Goal: Task Accomplishment & Management: Complete application form

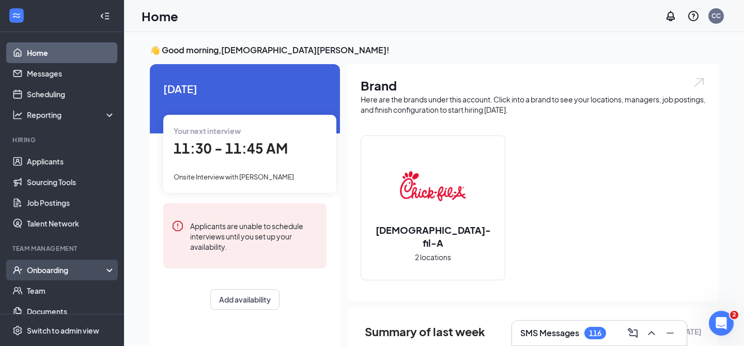
click at [45, 265] on div "Onboarding" at bounding box center [67, 270] width 80 height 10
click at [56, 284] on link "Overview" at bounding box center [71, 290] width 88 height 21
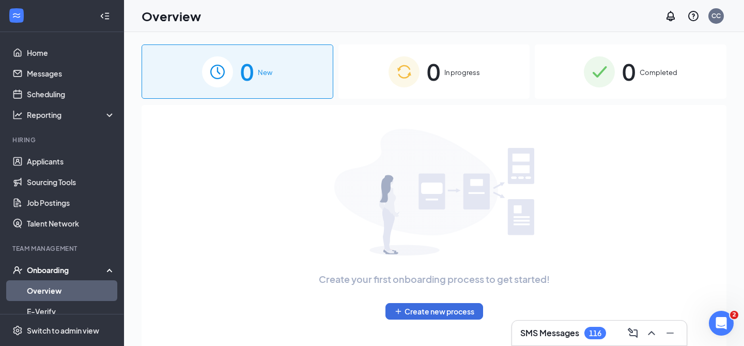
scroll to position [16, 0]
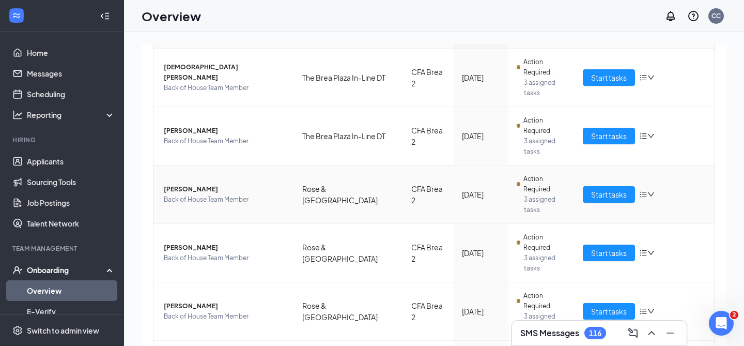
scroll to position [143, 0]
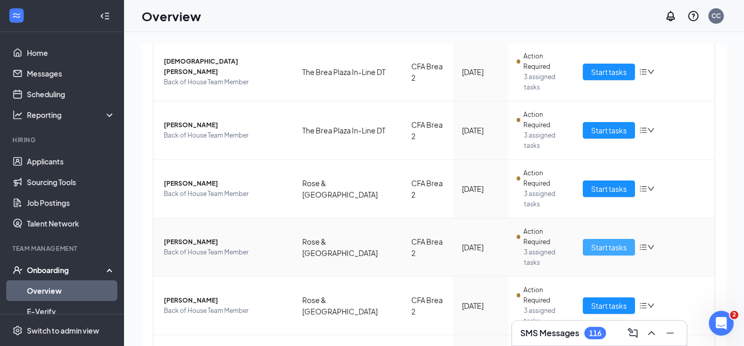
click at [599, 241] on span "Start tasks" at bounding box center [609, 246] width 36 height 11
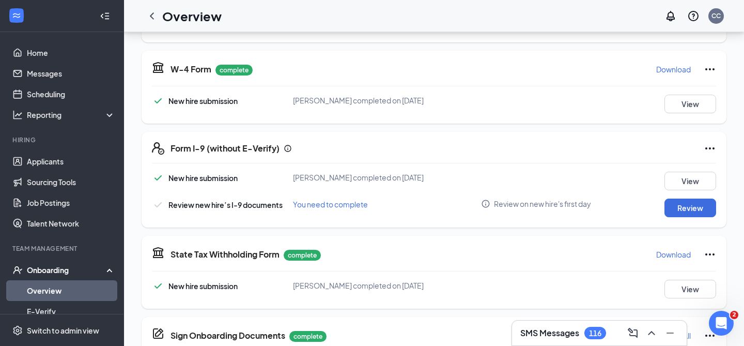
scroll to position [213, 0]
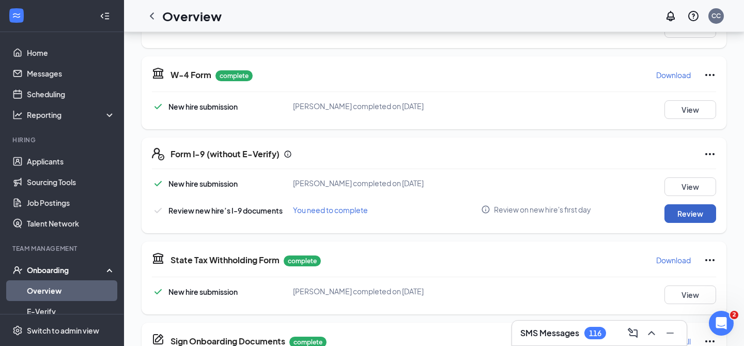
click at [685, 213] on button "Review" at bounding box center [690, 213] width 52 height 19
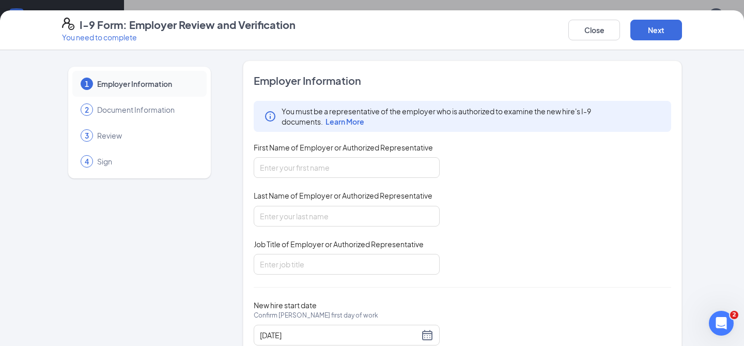
click at [685, 213] on div "1 Employer Information 2 Document Information 3 Review 4 Sign Employer Informat…" at bounding box center [371, 215] width 661 height 310
click at [301, 168] on input "First Name of Employer or Authorized Representative" at bounding box center [347, 167] width 186 height 21
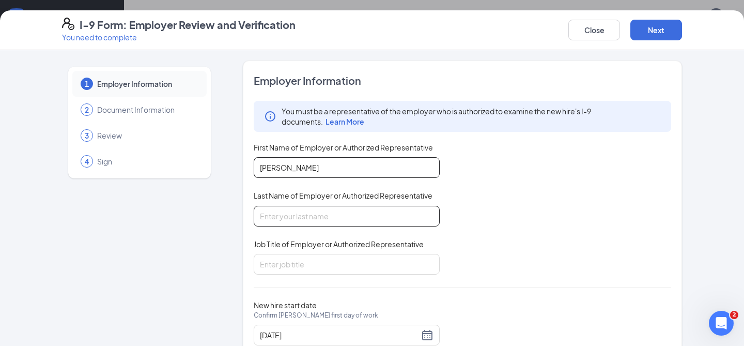
type input "[PERSON_NAME]"
click at [352, 222] on input "Last Name of Employer or Authorized Representative" at bounding box center [347, 216] width 186 height 21
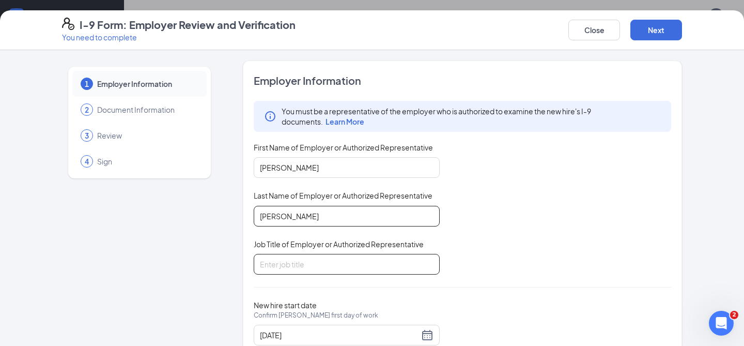
type input "[PERSON_NAME]"
click at [335, 257] on input "Job Title of Employer or Authorized Representative" at bounding box center [347, 264] width 186 height 21
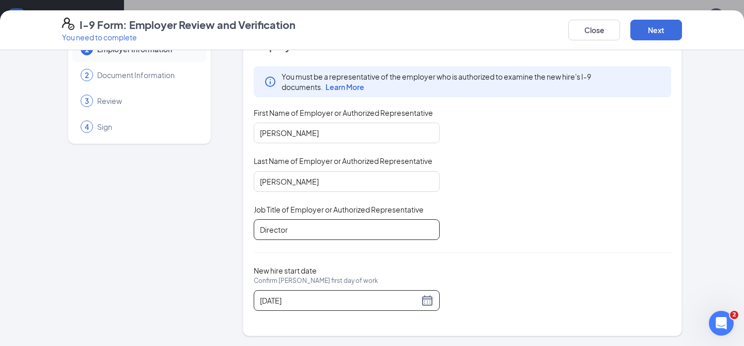
scroll to position [255, 0]
type input "Director"
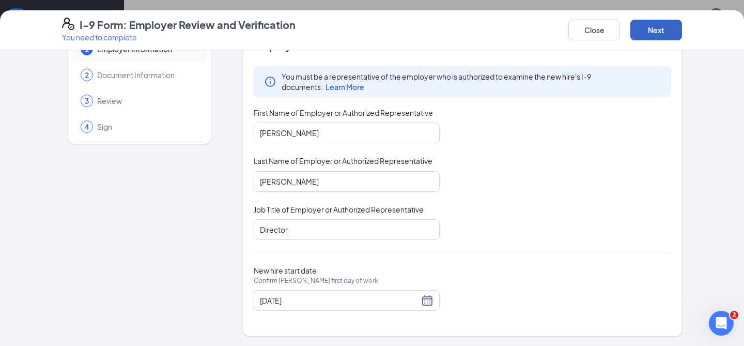
click at [654, 24] on button "Next" at bounding box center [656, 30] width 52 height 21
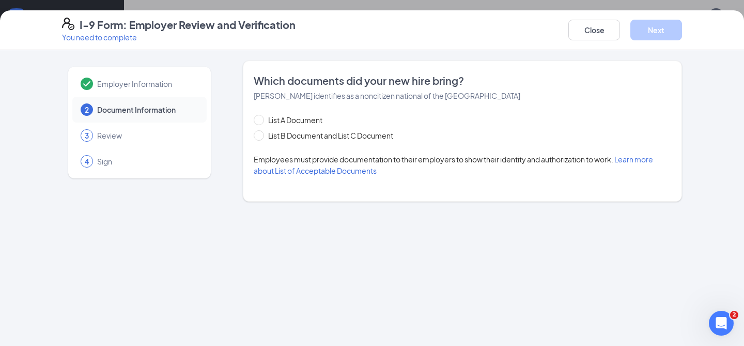
scroll to position [0, 0]
click at [306, 133] on span "List B Document and List C Document" at bounding box center [330, 135] width 133 height 11
click at [261, 133] on input "List B Document and List C Document" at bounding box center [257, 133] width 7 height 7
radio input "true"
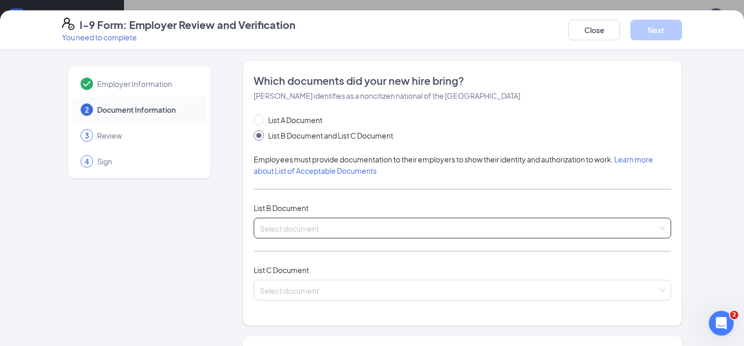
click at [271, 235] on span at bounding box center [459, 228] width 398 height 20
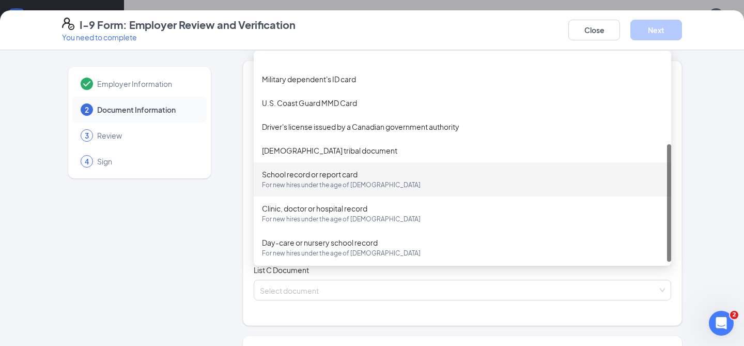
scroll to position [157, 0]
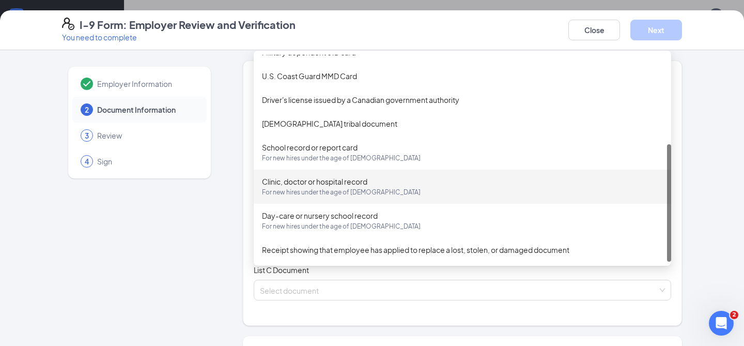
click at [220, 219] on div "Employer Information 2 Document Information 3 Review 4 Sign Which documents did…" at bounding box center [372, 329] width 620 height 539
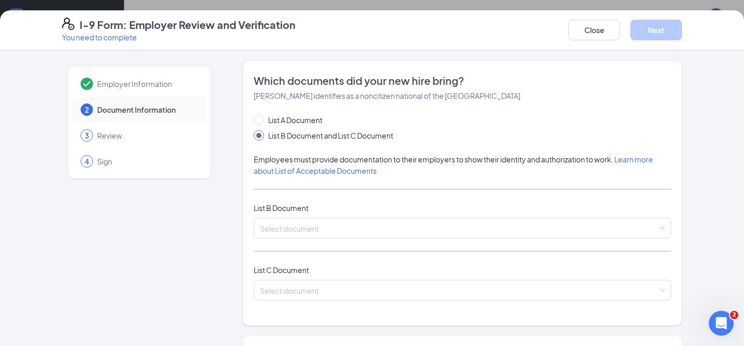
click at [301, 107] on div "Which documents did your new hire bring? [PERSON_NAME] identifies as a noncitiz…" at bounding box center [462, 192] width 417 height 239
click at [298, 118] on span "List A Document" at bounding box center [295, 119] width 63 height 11
click at [261, 118] on input "List A Document" at bounding box center [257, 118] width 7 height 7
radio input "true"
radio input "false"
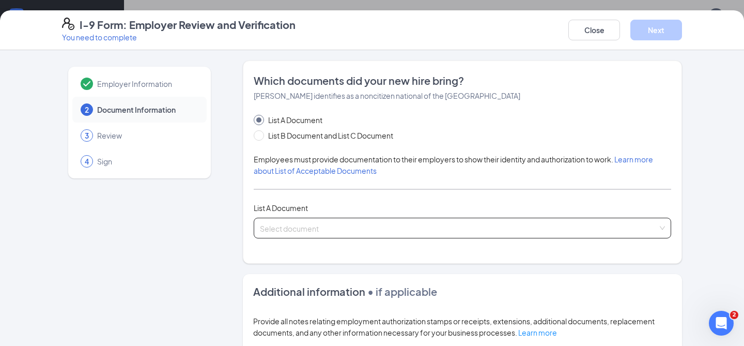
click at [301, 229] on input "search" at bounding box center [459, 226] width 398 height 16
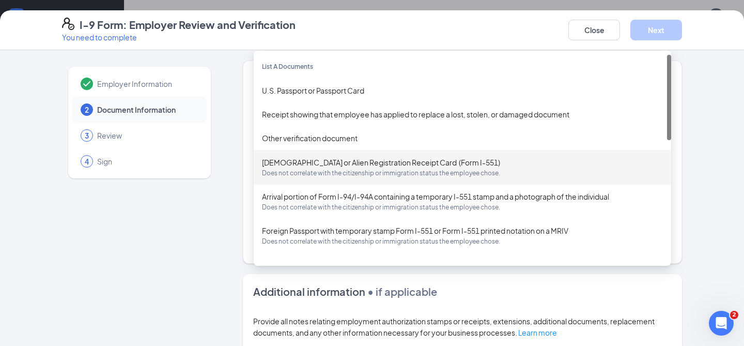
click at [319, 162] on div "[DEMOGRAPHIC_DATA] or Alien Registration Receipt Card (Form I-551) Does not cor…" at bounding box center [462, 168] width 401 height 22
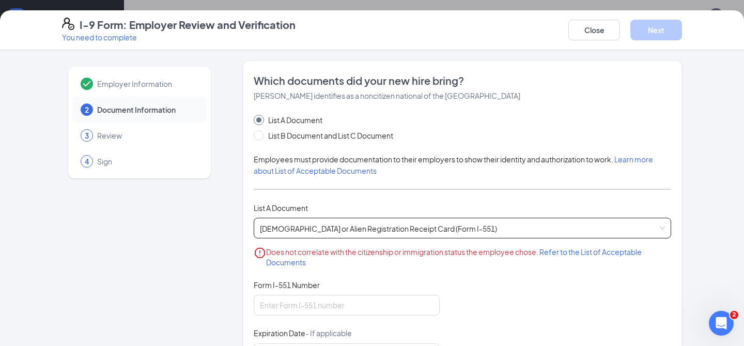
scroll to position [19, 0]
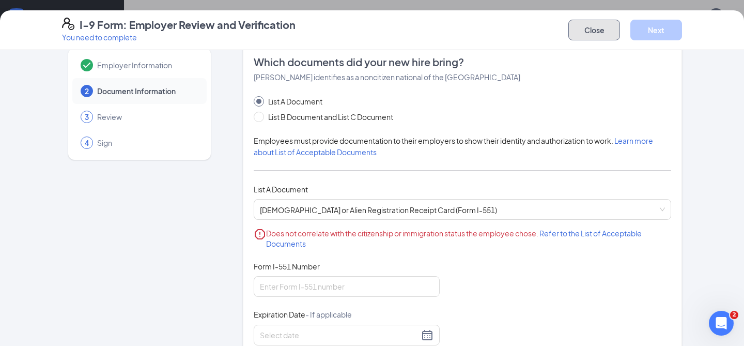
click at [602, 30] on button "Close" at bounding box center [594, 30] width 52 height 21
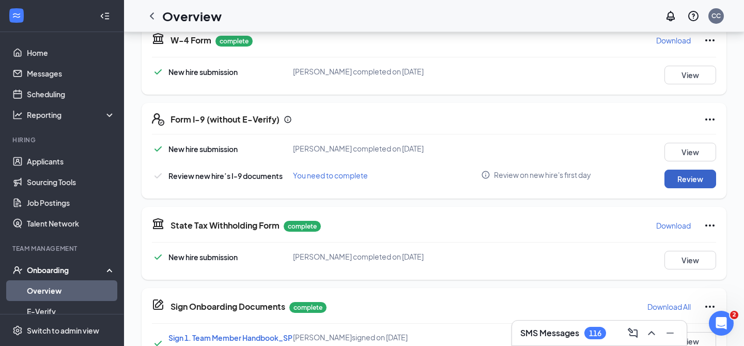
scroll to position [246, 0]
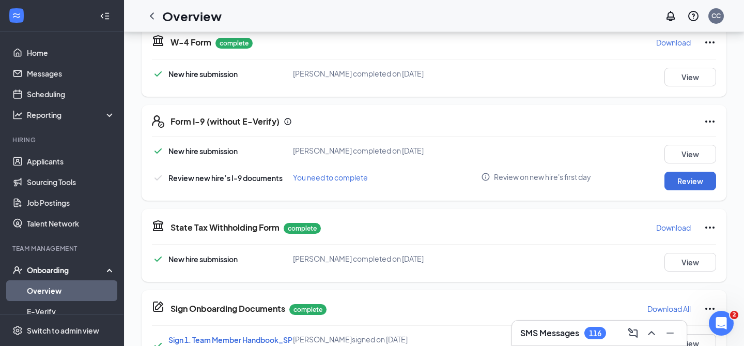
click at [710, 123] on icon "Ellipses" at bounding box center [710, 121] width 12 height 12
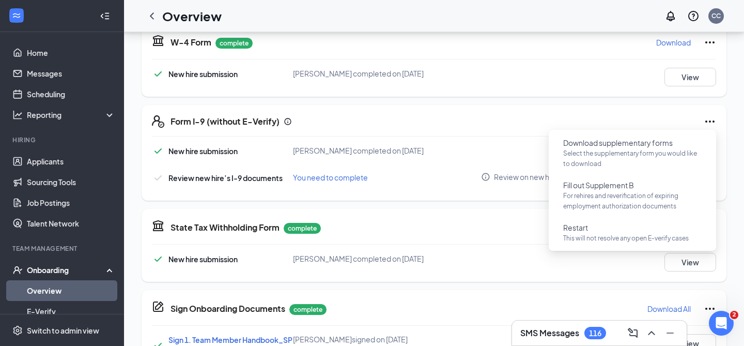
click at [432, 144] on div "Form I-9 (without E-Verify) New hire submission [PERSON_NAME] completed on [DAT…" at bounding box center [434, 153] width 585 height 96
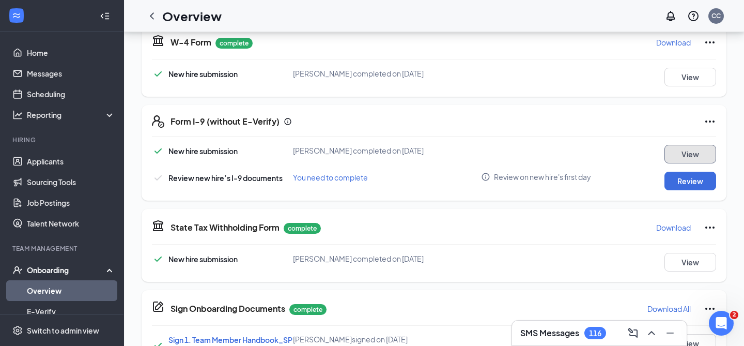
click at [677, 152] on button "View" at bounding box center [690, 154] width 52 height 19
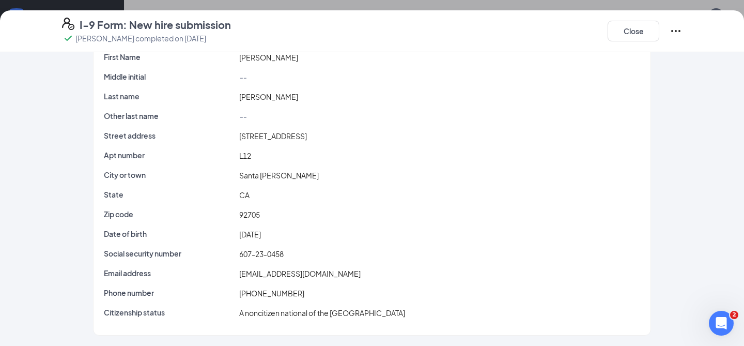
scroll to position [281, 0]
click at [680, 28] on icon "Ellipses" at bounding box center [676, 31] width 12 height 12
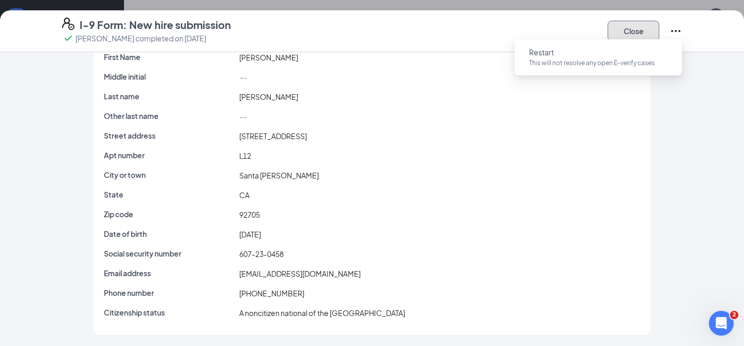
click at [647, 31] on button "Close" at bounding box center [634, 31] width 52 height 21
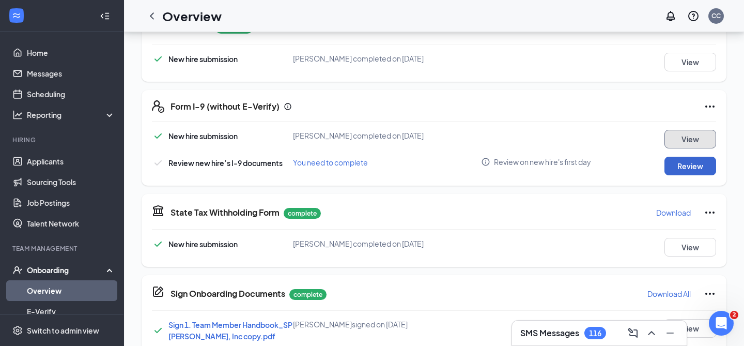
scroll to position [258, 0]
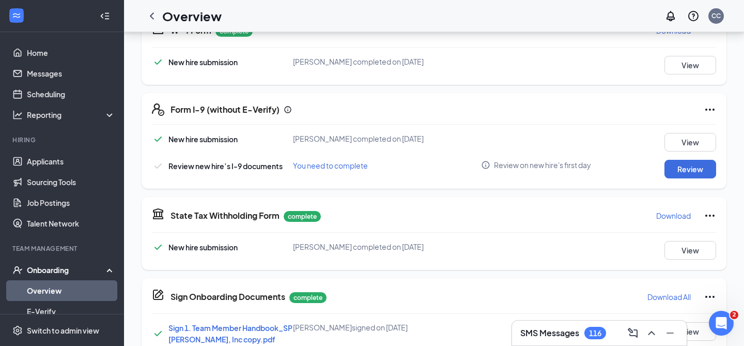
click at [711, 109] on icon "Ellipses" at bounding box center [710, 109] width 12 height 12
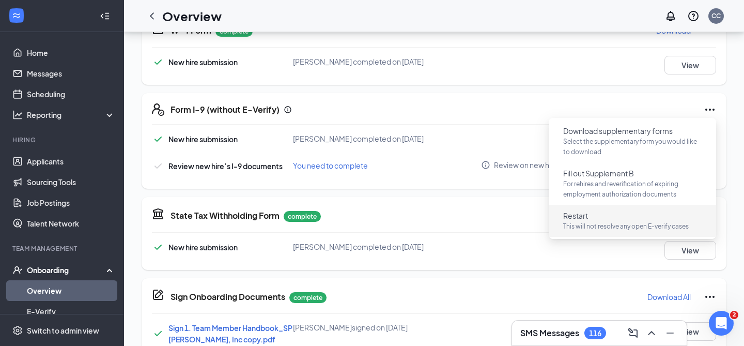
click at [645, 216] on button "Restart This will not resolve any open E-verify cases" at bounding box center [632, 220] width 155 height 27
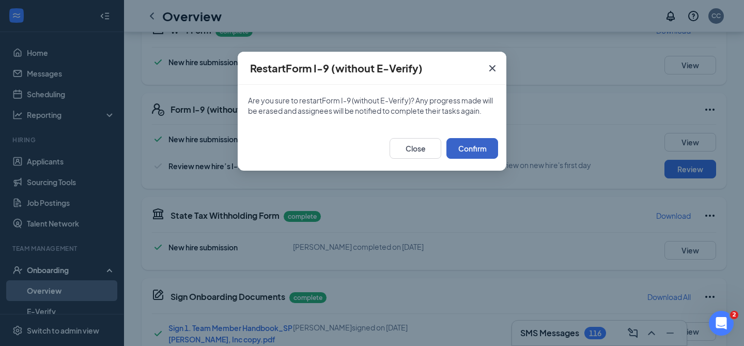
click at [469, 149] on button "Confirm" at bounding box center [472, 148] width 52 height 21
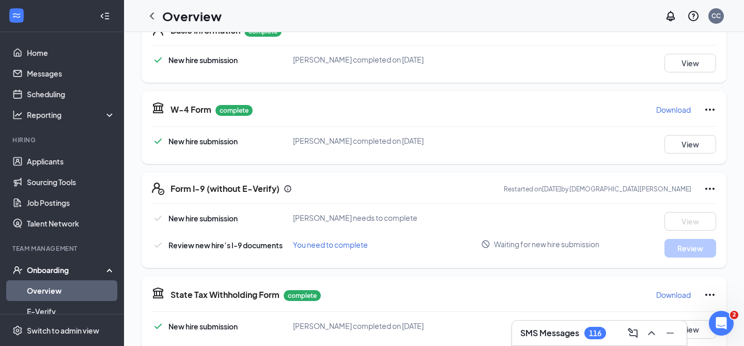
scroll to position [0, 0]
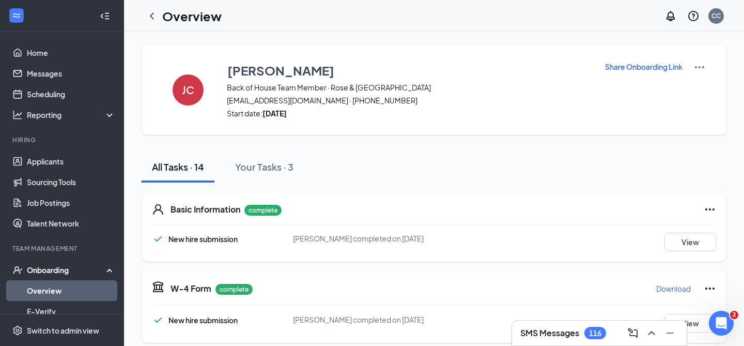
click at [630, 66] on p "Share Onboarding Link" at bounding box center [644, 66] width 78 height 10
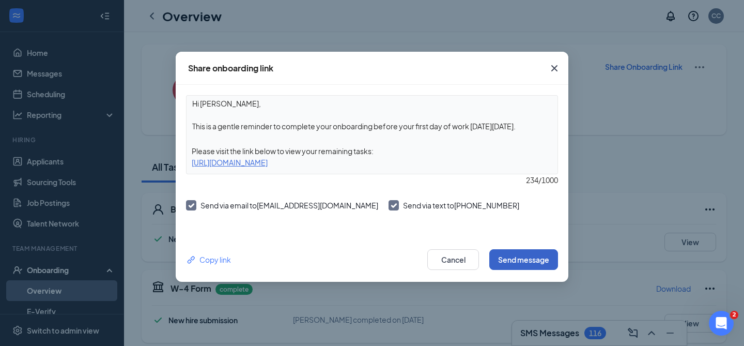
click at [517, 269] on button "Send message" at bounding box center [523, 259] width 69 height 21
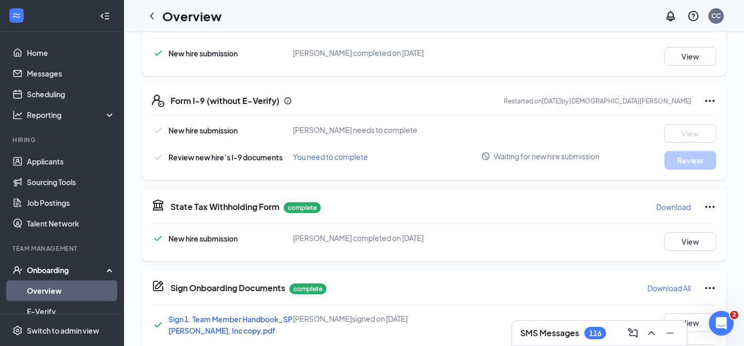
scroll to position [297, 0]
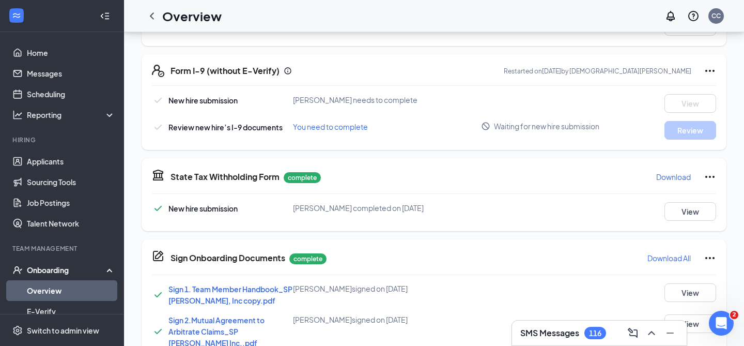
click at [65, 292] on link "Overview" at bounding box center [71, 290] width 88 height 21
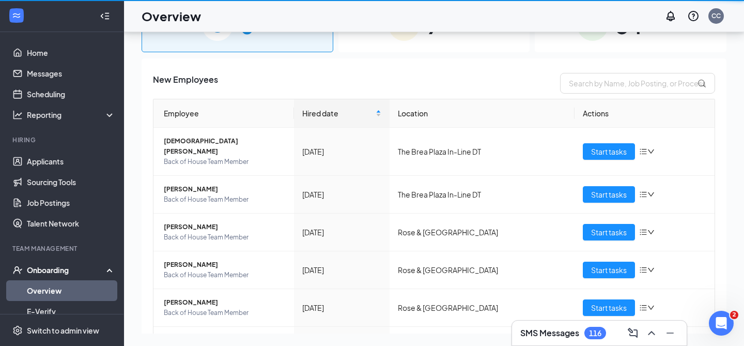
scroll to position [47, 0]
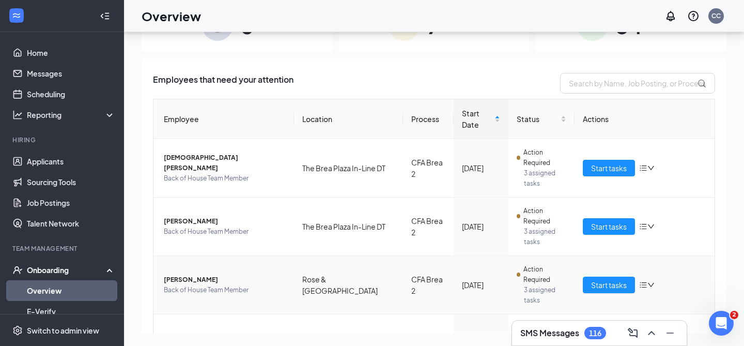
scroll to position [7, 0]
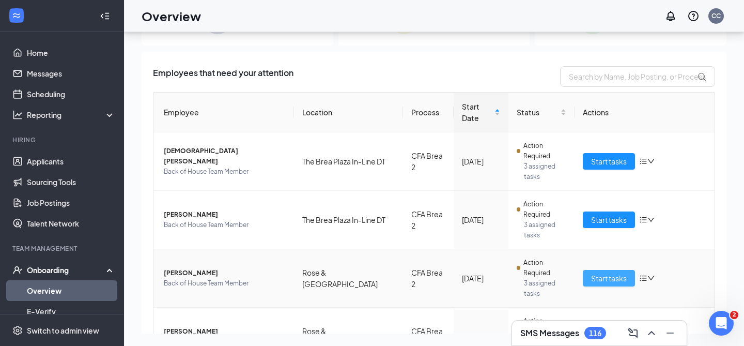
click at [595, 272] on span "Start tasks" at bounding box center [609, 277] width 36 height 11
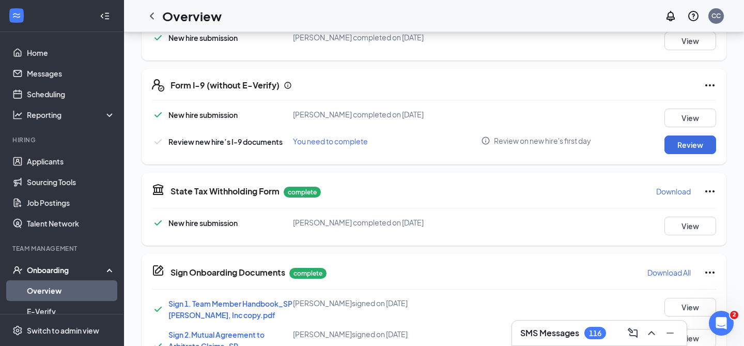
scroll to position [289, 0]
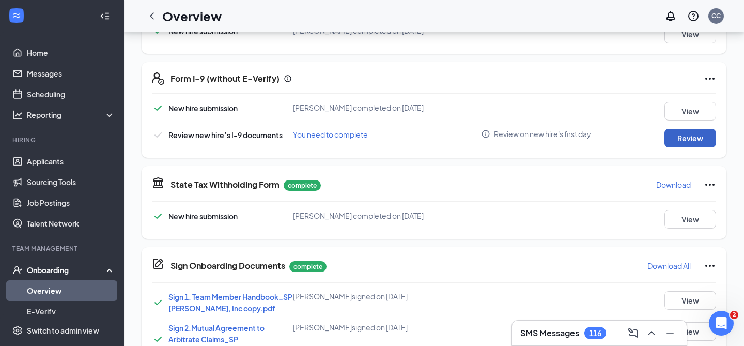
click at [692, 135] on button "Review" at bounding box center [690, 138] width 52 height 19
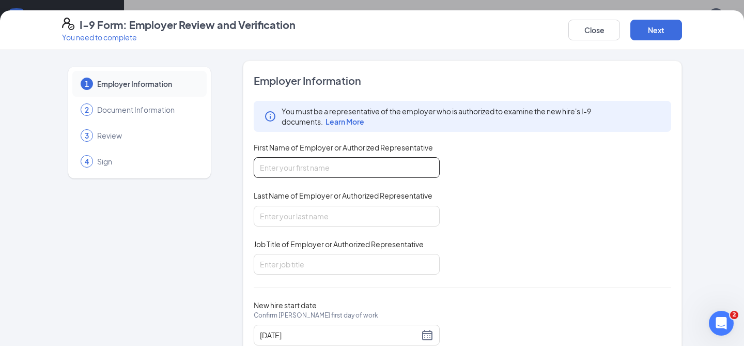
click at [338, 174] on input "First Name of Employer or Authorized Representative" at bounding box center [347, 167] width 186 height 21
type input "a"
type input "[PERSON_NAME]"
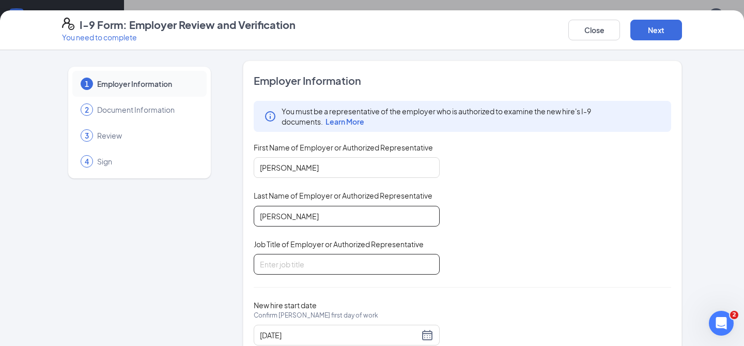
type input "[PERSON_NAME]"
click at [323, 262] on input "Job Title of Employer or Authorized Representative" at bounding box center [347, 264] width 186 height 21
type input "F"
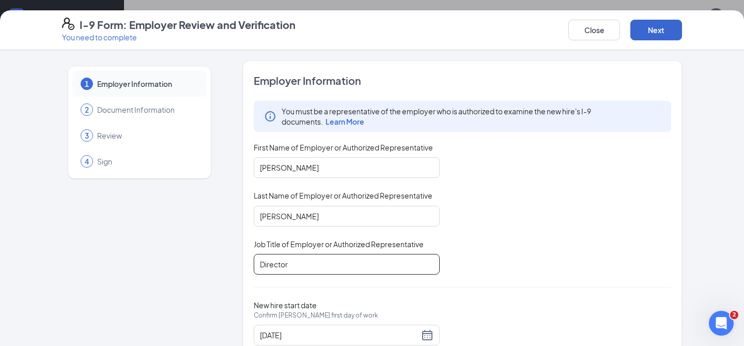
type input "Director"
click at [653, 24] on button "Next" at bounding box center [656, 30] width 52 height 21
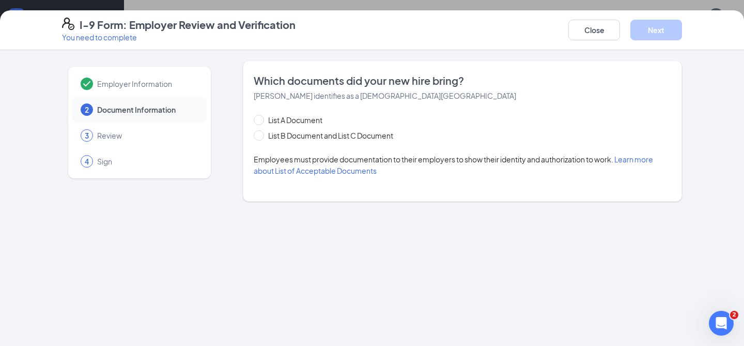
scroll to position [297, 0]
click at [313, 123] on span "List A Document" at bounding box center [295, 119] width 63 height 11
click at [261, 122] on input "List A Document" at bounding box center [257, 118] width 7 height 7
radio input "true"
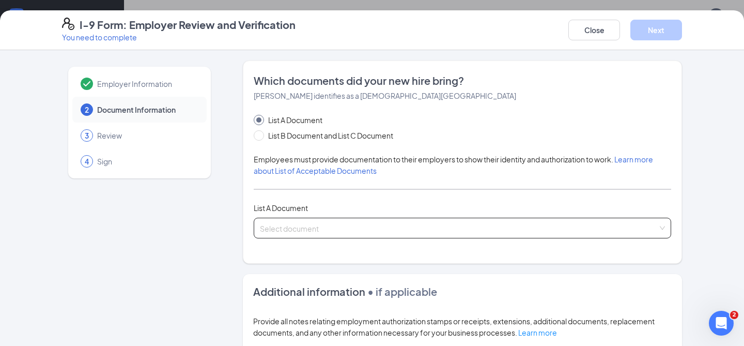
click at [328, 221] on input "search" at bounding box center [459, 226] width 398 height 16
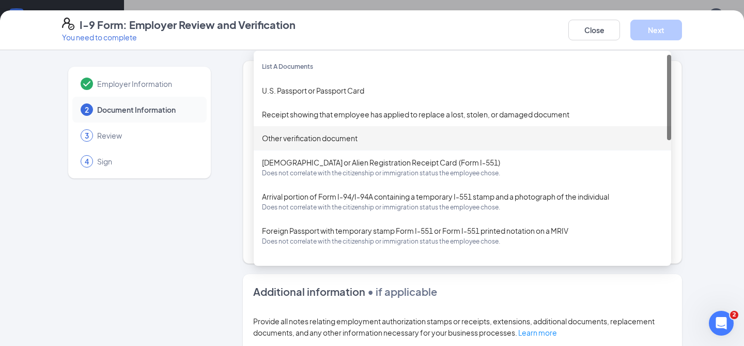
click at [339, 165] on div "[DEMOGRAPHIC_DATA] or Alien Registration Receipt Card (Form I-551) Does not cor…" at bounding box center [462, 168] width 401 height 22
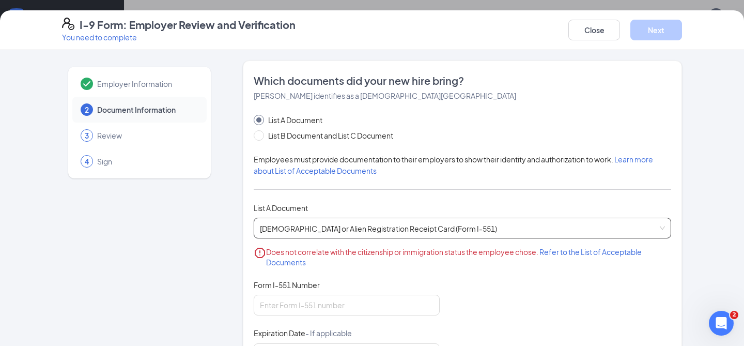
scroll to position [18, 0]
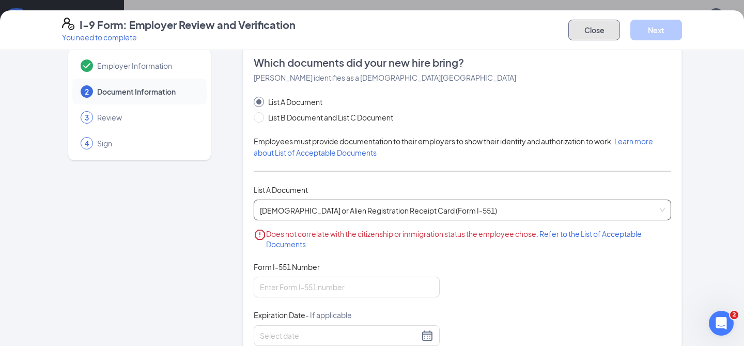
click at [594, 21] on button "Close" at bounding box center [594, 30] width 52 height 21
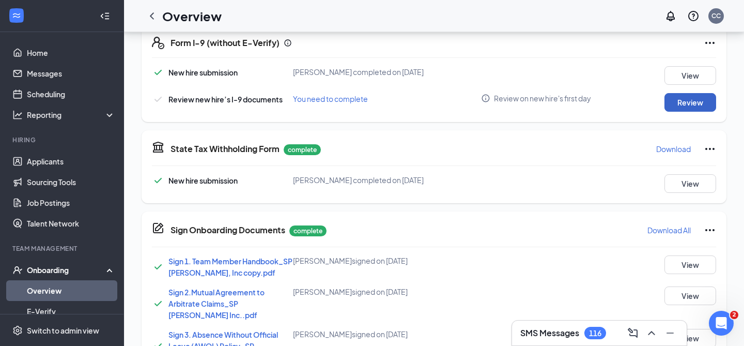
scroll to position [265, 0]
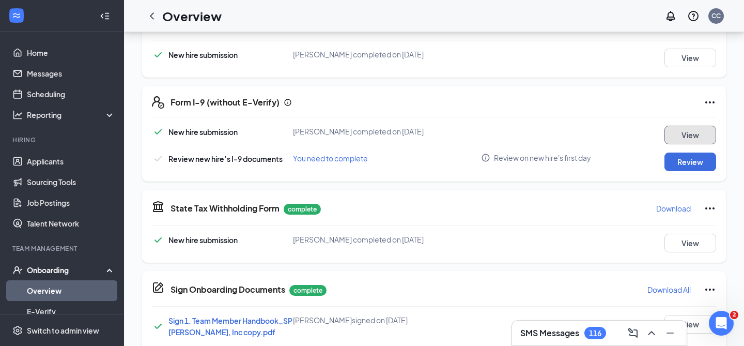
click at [695, 134] on button "View" at bounding box center [690, 135] width 52 height 19
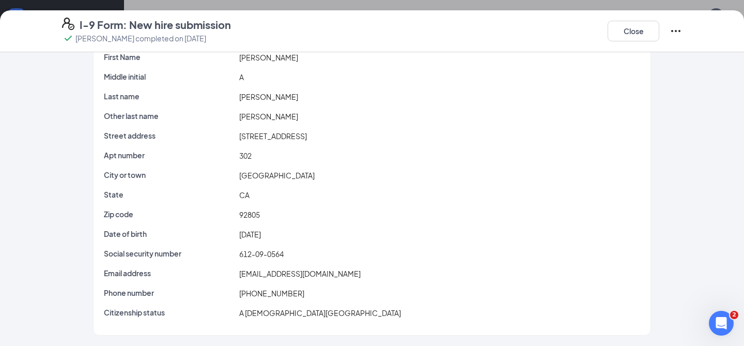
scroll to position [272, 0]
click at [638, 34] on button "Close" at bounding box center [634, 31] width 52 height 21
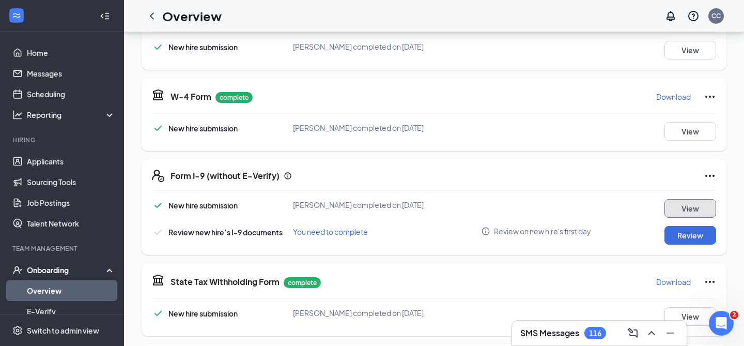
scroll to position [187, 0]
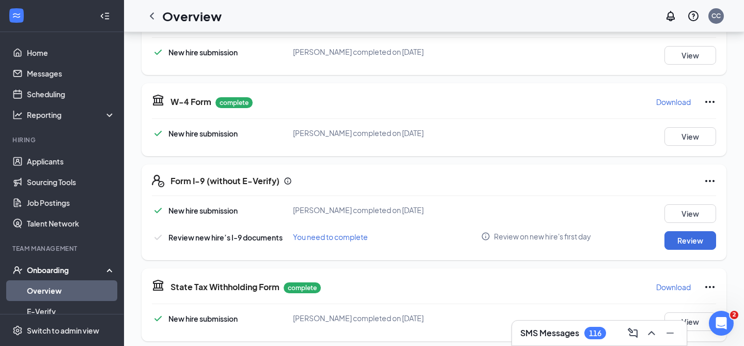
click at [716, 178] on div "Form I-9 (without E-Verify) New hire submission [PERSON_NAME] completed on [DAT…" at bounding box center [434, 212] width 585 height 96
click at [715, 179] on icon "Ellipses" at bounding box center [710, 181] width 12 height 12
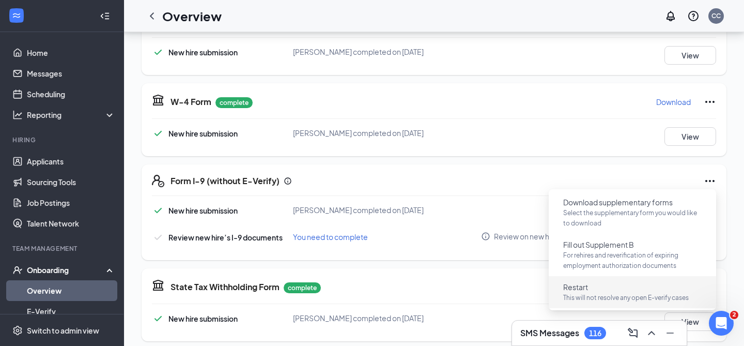
click at [621, 285] on button "Restart This will not resolve any open E-verify cases" at bounding box center [632, 291] width 155 height 27
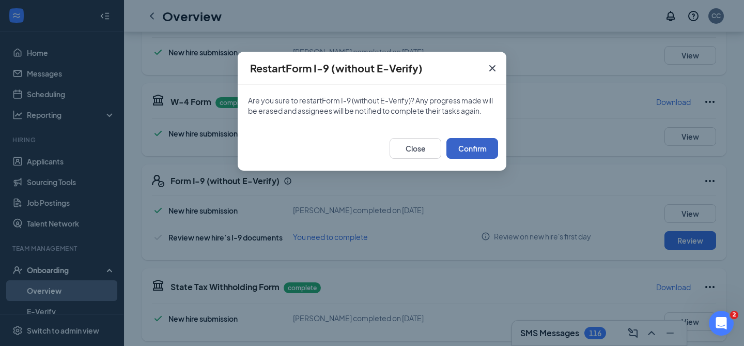
click at [474, 154] on button "Confirm" at bounding box center [472, 148] width 52 height 21
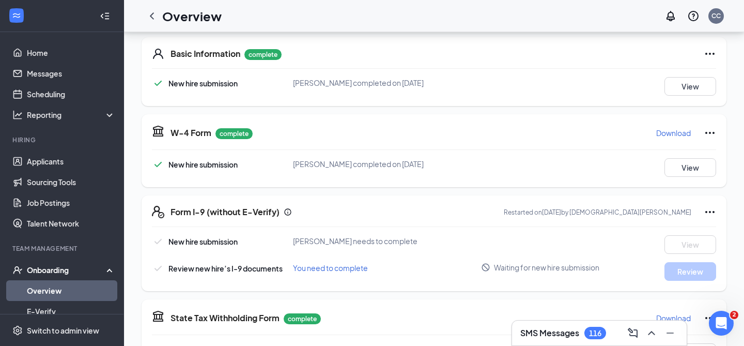
scroll to position [0, 0]
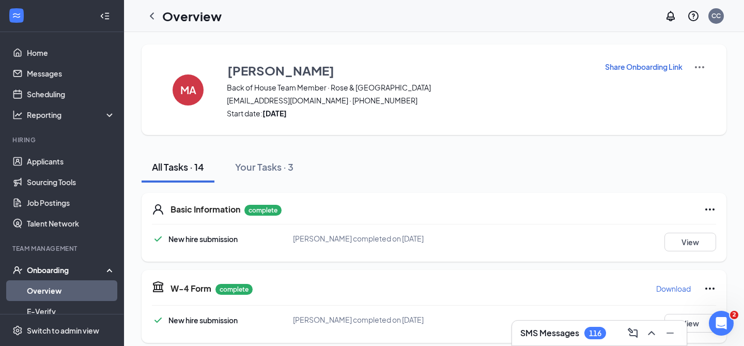
click at [655, 68] on p "Share Onboarding Link" at bounding box center [644, 66] width 78 height 10
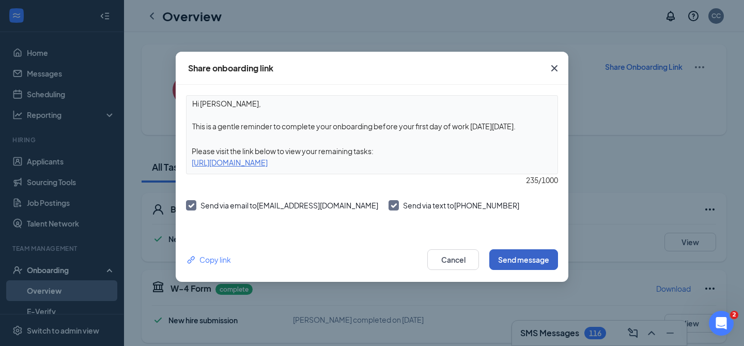
click at [517, 257] on button "Send message" at bounding box center [523, 259] width 69 height 21
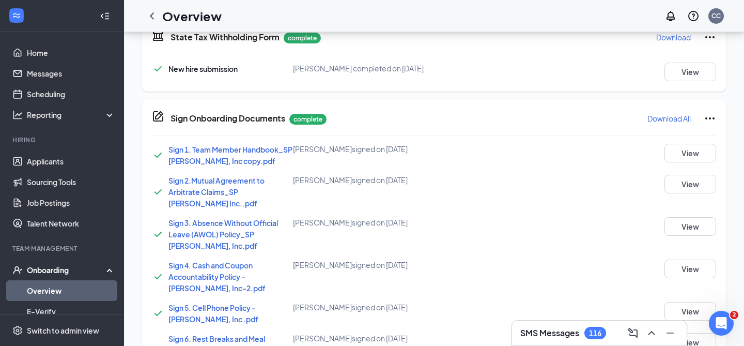
scroll to position [434, 0]
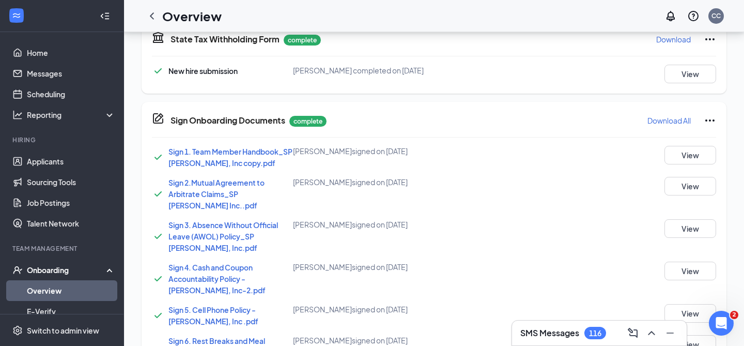
click at [53, 291] on link "Overview" at bounding box center [71, 290] width 88 height 21
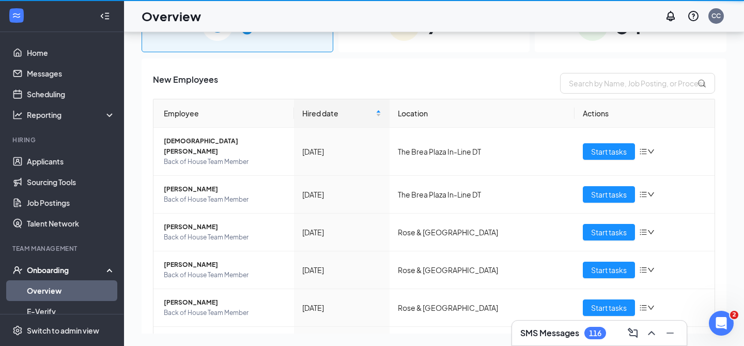
scroll to position [47, 0]
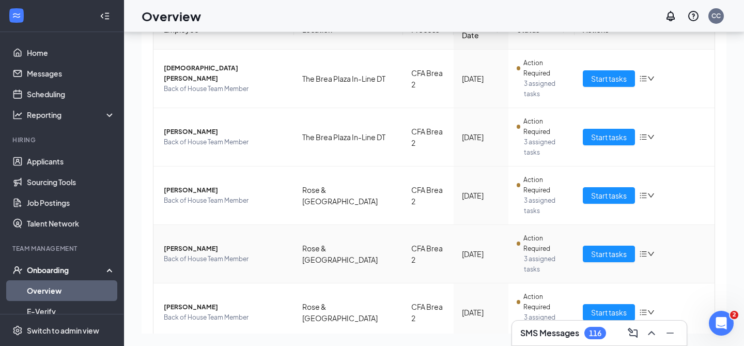
scroll to position [113, 0]
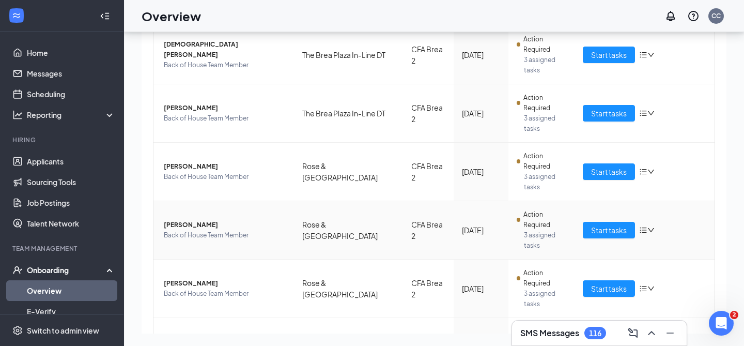
click at [230, 207] on td "[PERSON_NAME] Back of House Team Member" at bounding box center [223, 230] width 141 height 58
click at [188, 220] on span "[PERSON_NAME]" at bounding box center [225, 225] width 122 height 10
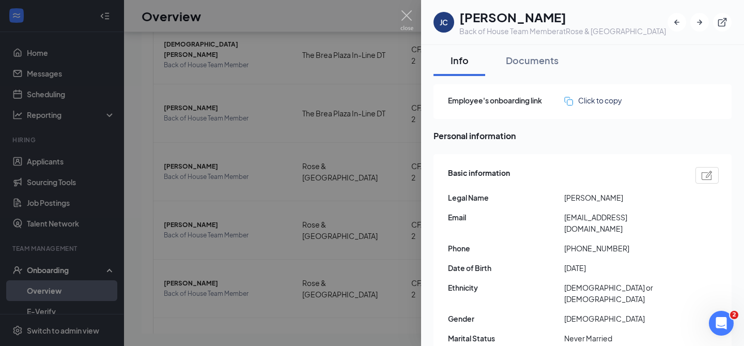
click at [388, 265] on div at bounding box center [372, 173] width 744 height 346
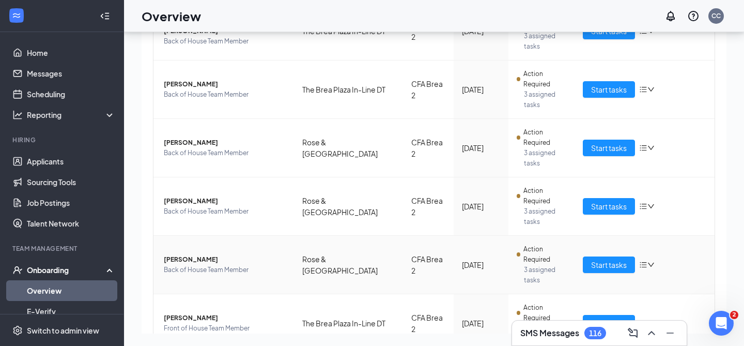
scroll to position [136, 0]
click at [242, 196] on span "[PERSON_NAME]" at bounding box center [225, 201] width 122 height 10
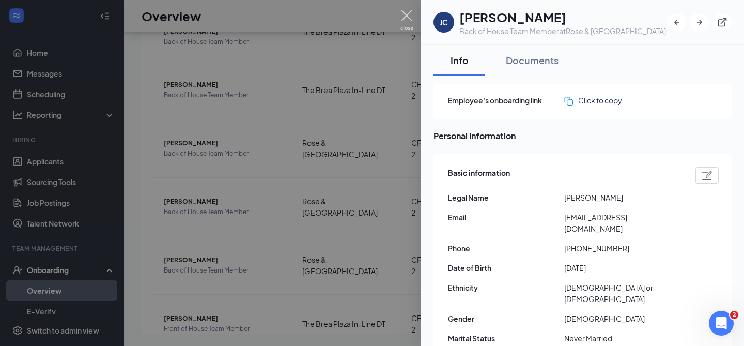
click at [408, 23] on img at bounding box center [406, 20] width 13 height 20
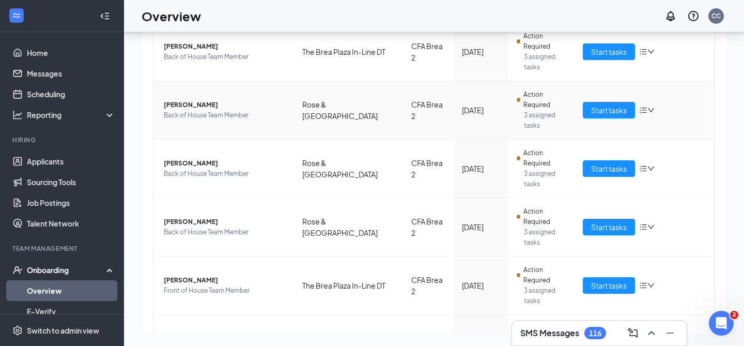
scroll to position [178, 0]
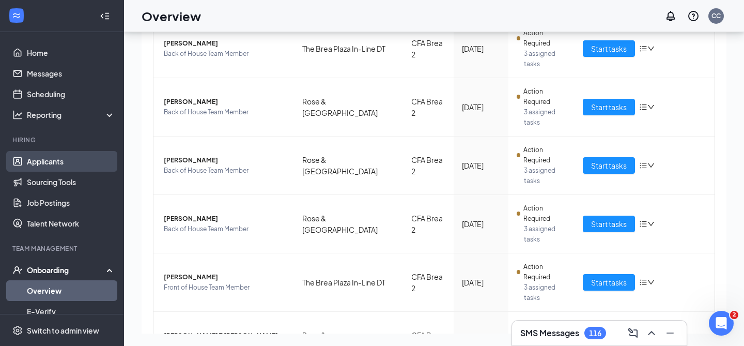
click at [66, 163] on link "Applicants" at bounding box center [71, 161] width 88 height 21
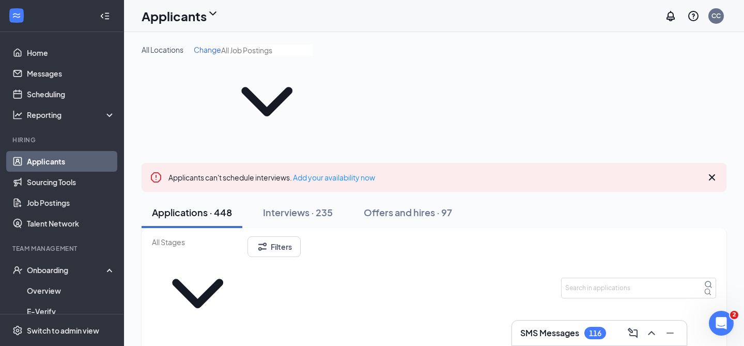
scroll to position [35, 0]
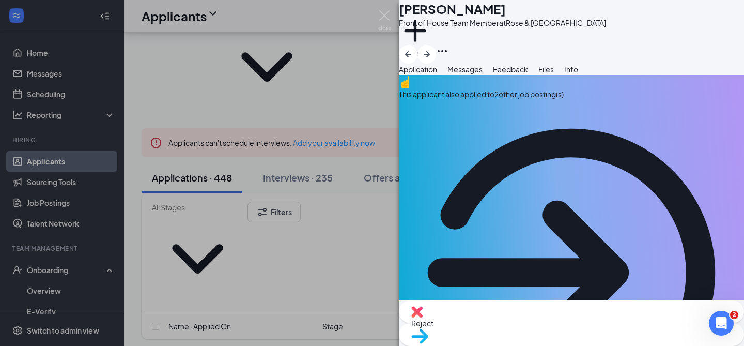
click at [376, 296] on div "JP [PERSON_NAME] Front of House Team Member at [GEOGRAPHIC_DATA] Add a tag Appl…" at bounding box center [372, 173] width 744 height 346
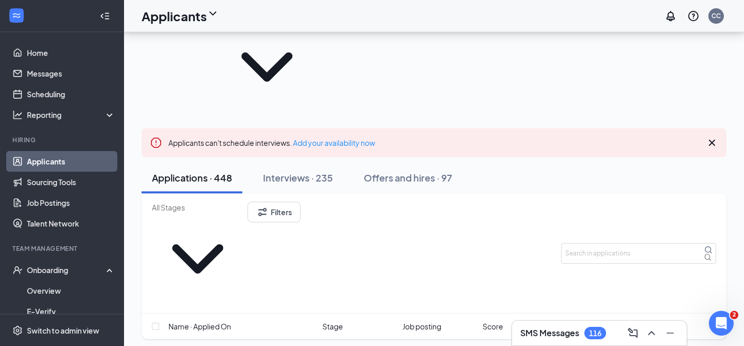
scroll to position [44, 0]
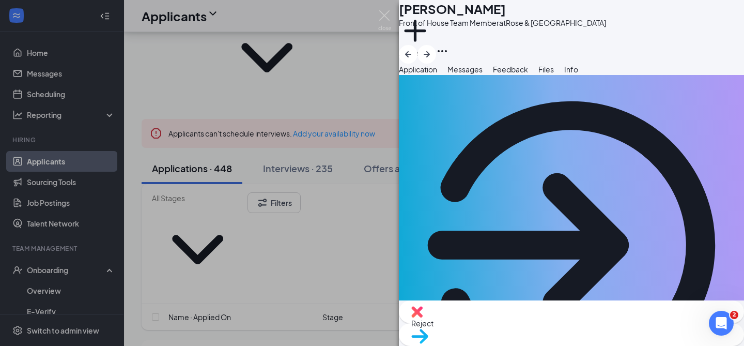
scroll to position [43, 0]
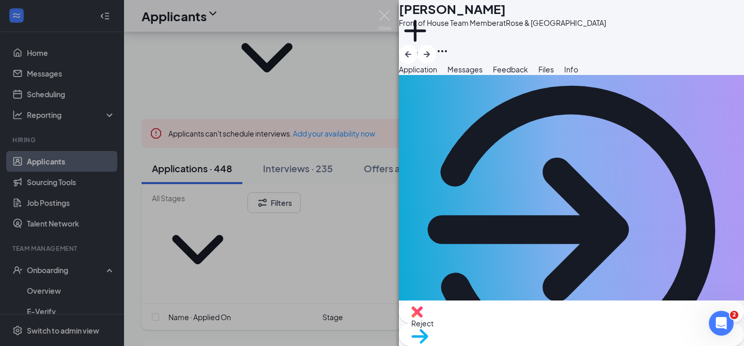
click at [428, 329] on img at bounding box center [419, 336] width 17 height 15
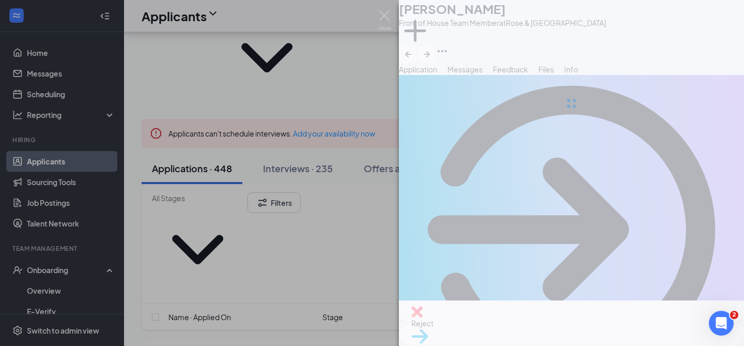
type input "Under Consideration (next stage)"
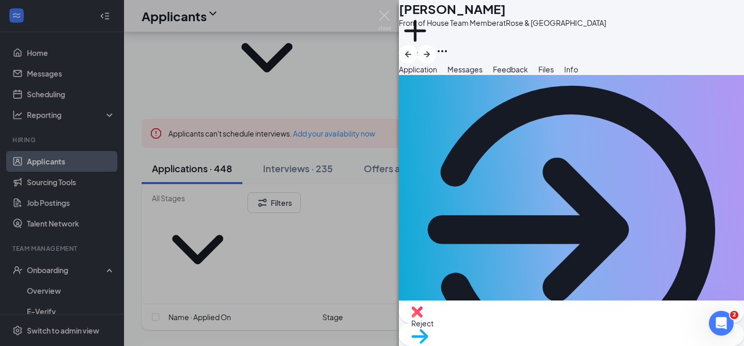
click at [247, 228] on div "JP [PERSON_NAME] Front of House Team Member at [GEOGRAPHIC_DATA] Add a tag Appl…" at bounding box center [372, 173] width 744 height 346
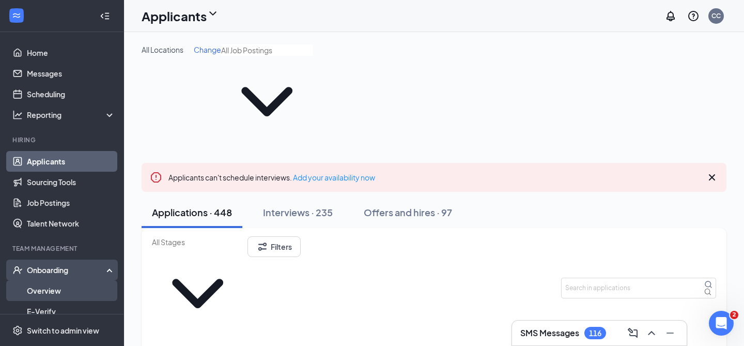
click at [53, 285] on link "Overview" at bounding box center [71, 290] width 88 height 21
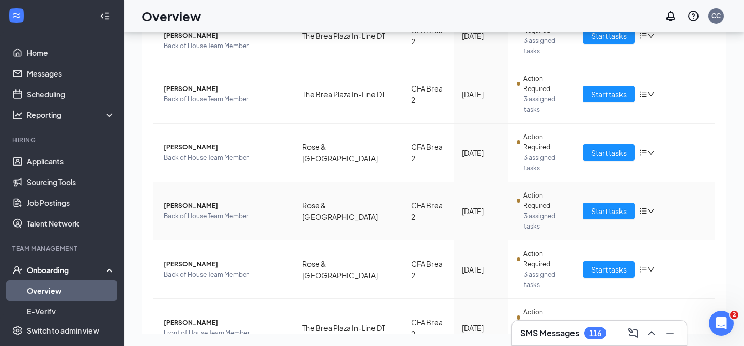
scroll to position [124, 0]
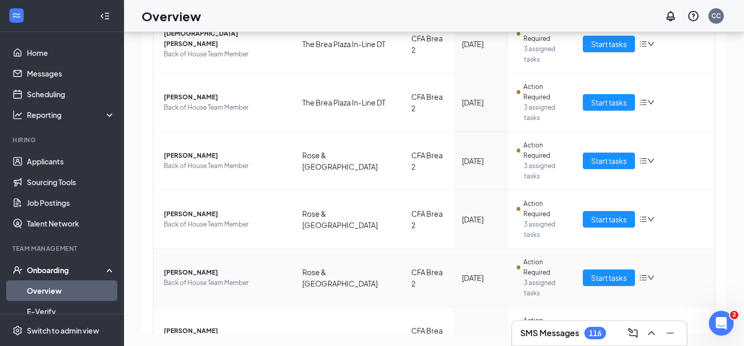
click at [333, 249] on td "Rose & [GEOGRAPHIC_DATA]" at bounding box center [349, 278] width 110 height 58
click at [52, 288] on link "Overview" at bounding box center [71, 290] width 88 height 21
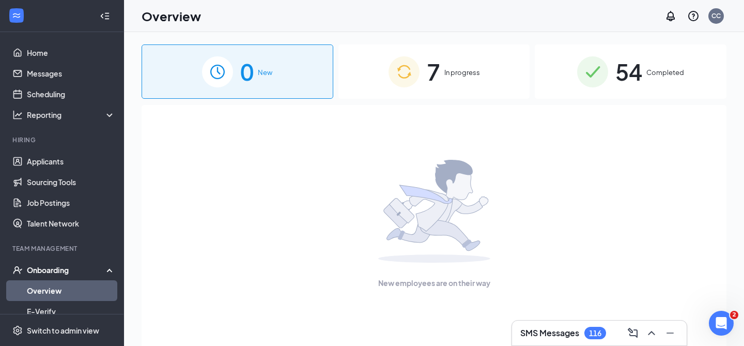
click at [424, 54] on div "7 In progress" at bounding box center [434, 71] width 192 height 54
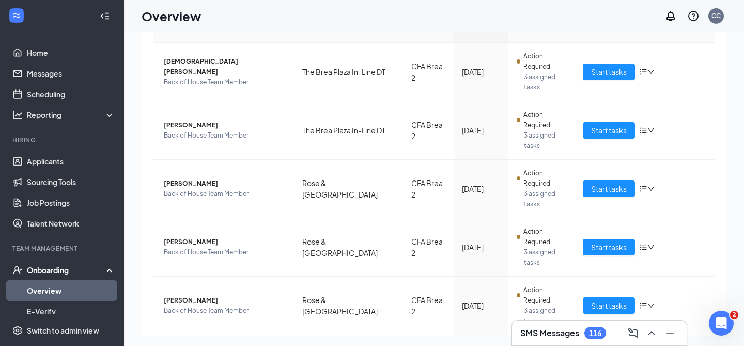
scroll to position [47, 0]
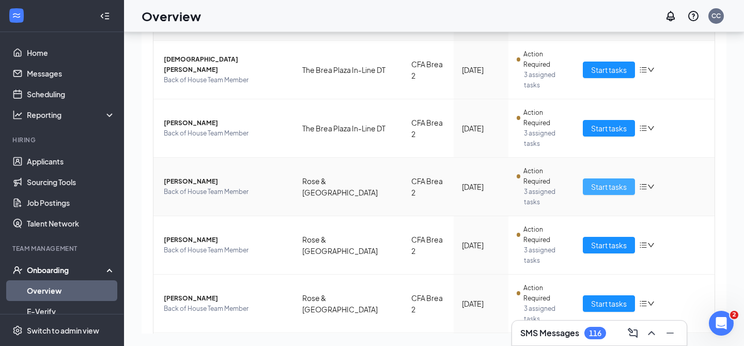
click at [607, 181] on span "Start tasks" at bounding box center [609, 186] width 36 height 11
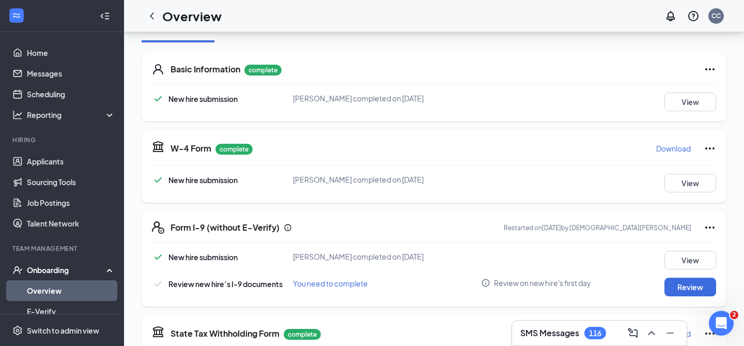
scroll to position [147, 0]
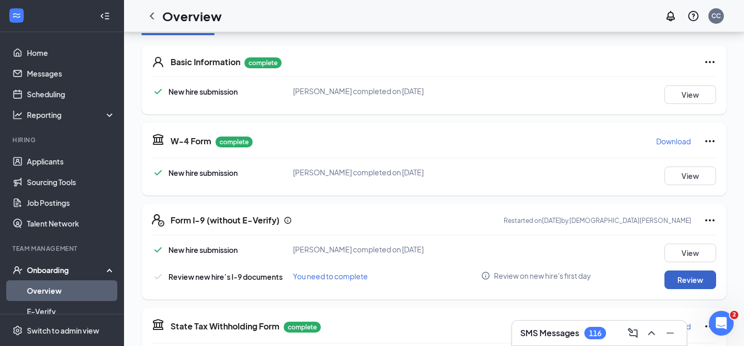
click at [698, 277] on button "Review" at bounding box center [690, 279] width 52 height 19
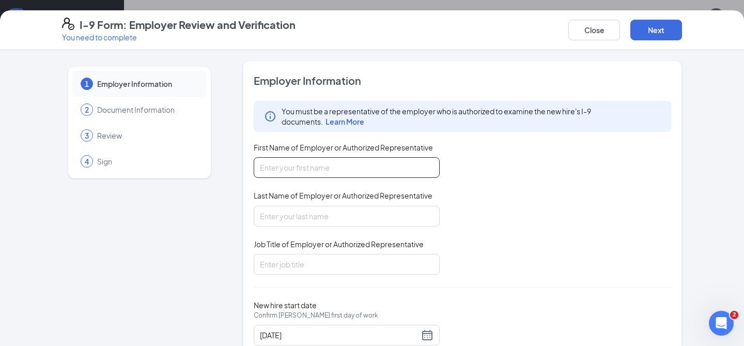
click at [373, 168] on input "First Name of Employer or Authorized Representative" at bounding box center [347, 167] width 186 height 21
type input "[PERSON_NAME]"
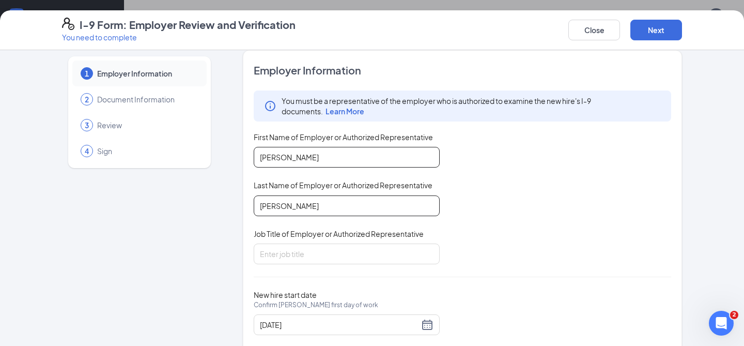
scroll to position [14, 0]
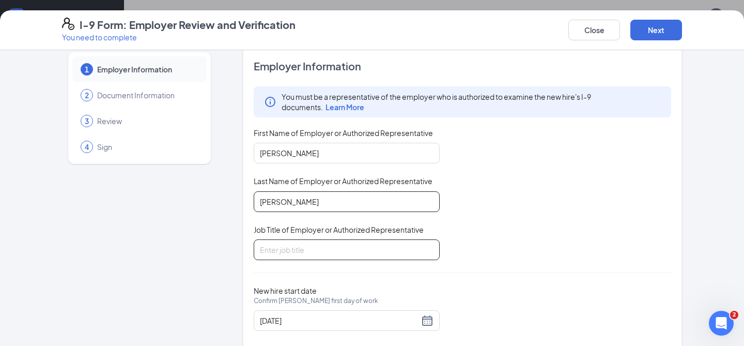
type input "[PERSON_NAME]"
click at [303, 258] on input "Job Title of Employer or Authorized Representative" at bounding box center [347, 249] width 186 height 21
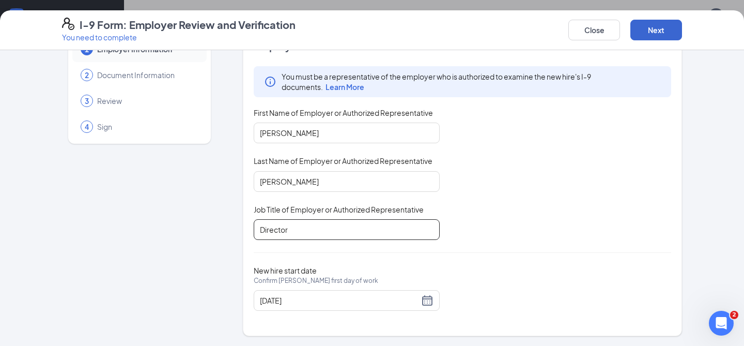
type input "Director"
click at [668, 21] on button "Next" at bounding box center [656, 30] width 52 height 21
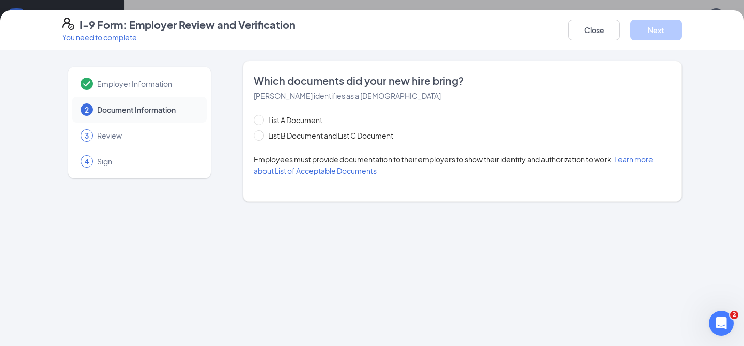
scroll to position [0, 0]
click at [307, 122] on span "List A Document" at bounding box center [295, 119] width 63 height 11
click at [261, 122] on input "List A Document" at bounding box center [257, 118] width 7 height 7
radio input "true"
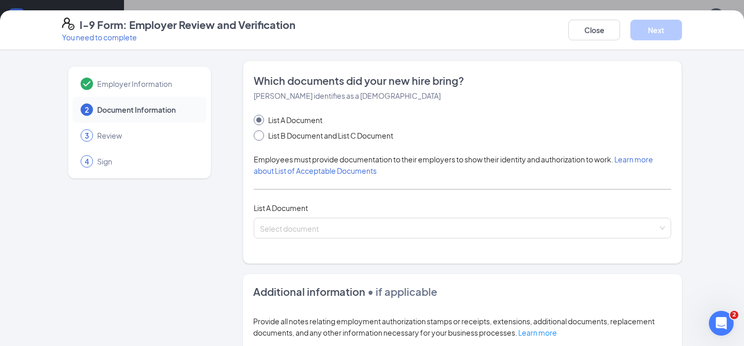
click at [306, 141] on span "List B Document and List C Document" at bounding box center [330, 135] width 133 height 11
click at [261, 137] on input "List B Document and List C Document" at bounding box center [257, 133] width 7 height 7
radio input "true"
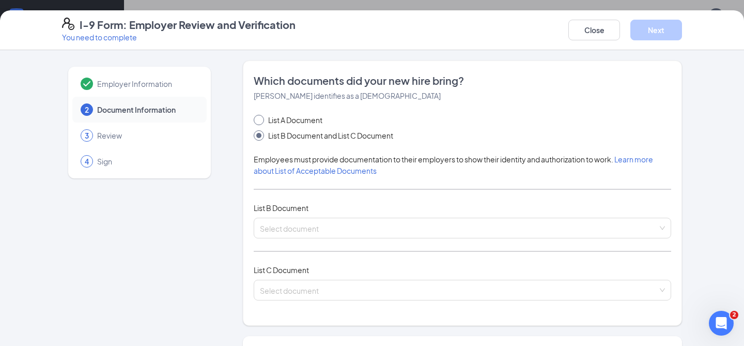
click at [301, 125] on div "List A Document List B Document and List C Document" at bounding box center [334, 127] width 160 height 27
click at [287, 111] on div "Which documents did your new hire bring? [PERSON_NAME] identifies as a [DEMOGRA…" at bounding box center [462, 192] width 417 height 239
click at [287, 112] on div "Which documents did your new hire bring? [PERSON_NAME] identifies as a [DEMOGRA…" at bounding box center [462, 192] width 417 height 239
click at [287, 223] on input "search" at bounding box center [459, 226] width 398 height 16
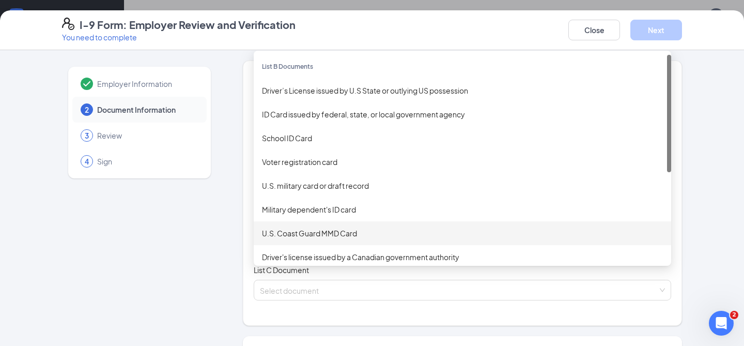
click at [224, 226] on div "Employer Information 2 Document Information 3 Review 4 Sign Which documents did…" at bounding box center [372, 329] width 620 height 539
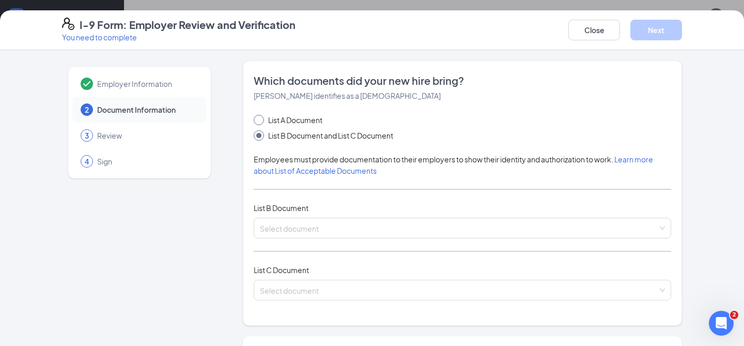
click at [304, 116] on span "List A Document" at bounding box center [295, 119] width 63 height 11
click at [261, 116] on input "List A Document" at bounding box center [257, 118] width 7 height 7
radio input "true"
radio input "false"
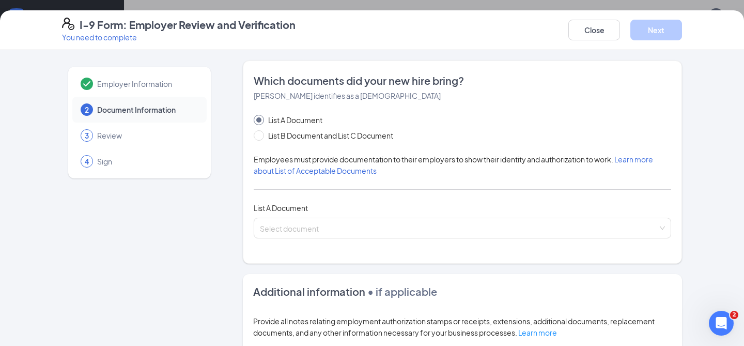
click at [290, 215] on div "List A Document List B Document and List C Document Employees must provide docu…" at bounding box center [462, 176] width 417 height 124
click at [283, 227] on input "search" at bounding box center [459, 226] width 398 height 16
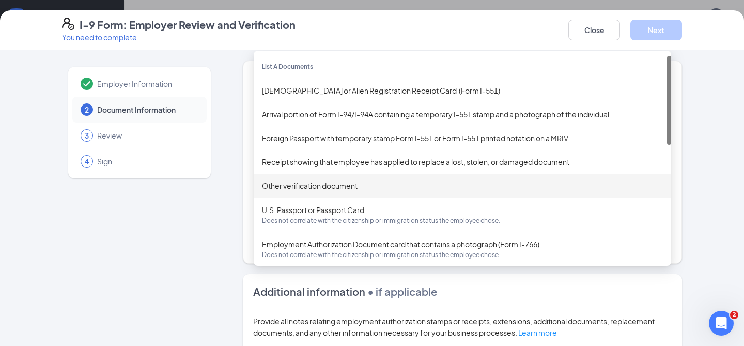
scroll to position [5, 0]
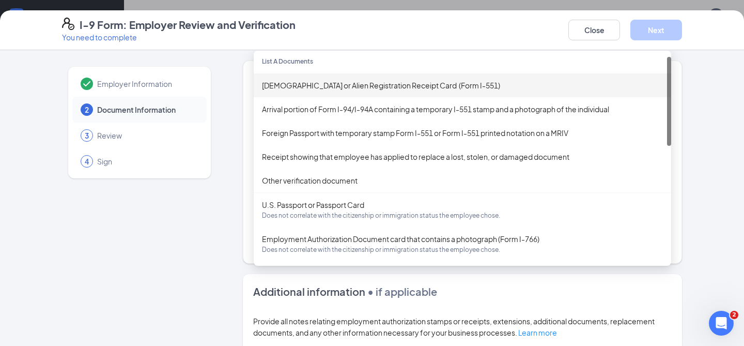
click at [358, 83] on div "[DEMOGRAPHIC_DATA] or Alien Registration Receipt Card (Form I-551)" at bounding box center [462, 85] width 401 height 11
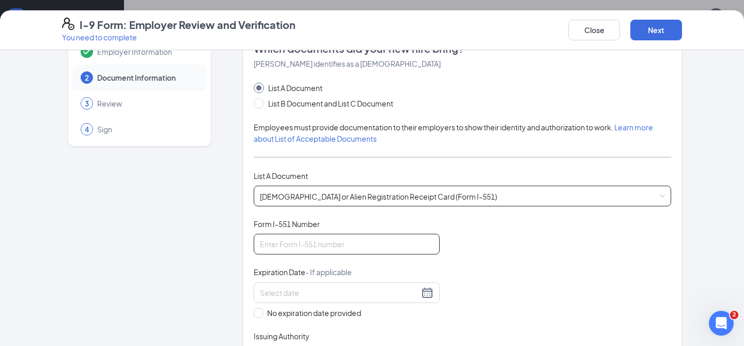
scroll to position [35, 0]
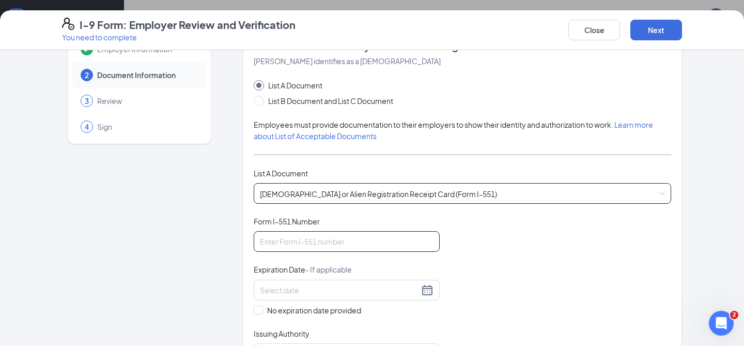
click at [345, 240] on input "Form I-551 Number" at bounding box center [347, 241] width 186 height 21
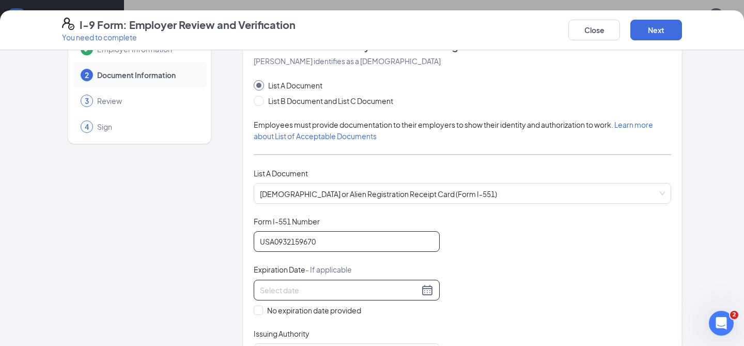
scroll to position [51, 0]
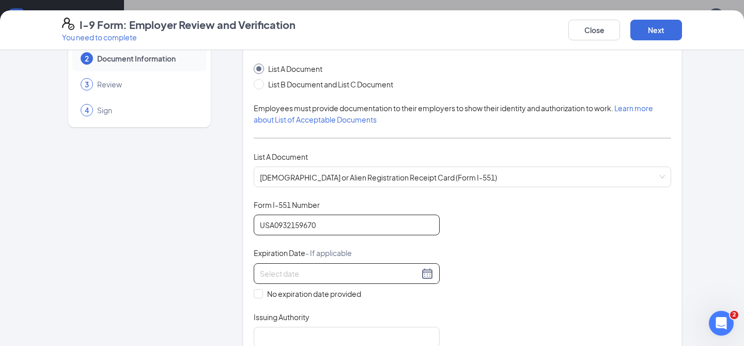
type input "USA0932159670"
click at [286, 280] on div at bounding box center [347, 273] width 186 height 21
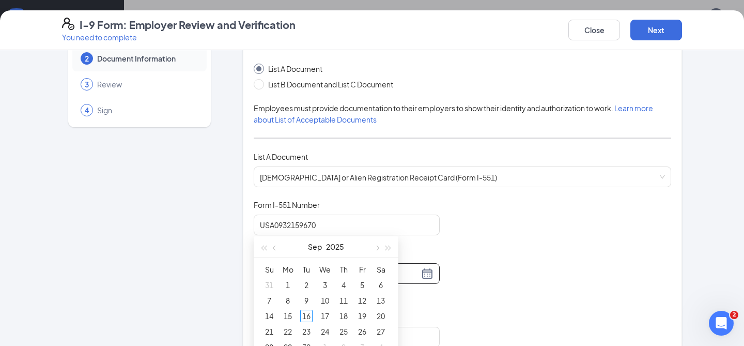
scroll to position [197, 0]
type input "[DATE]"
click at [391, 247] on button "button" at bounding box center [388, 245] width 11 height 21
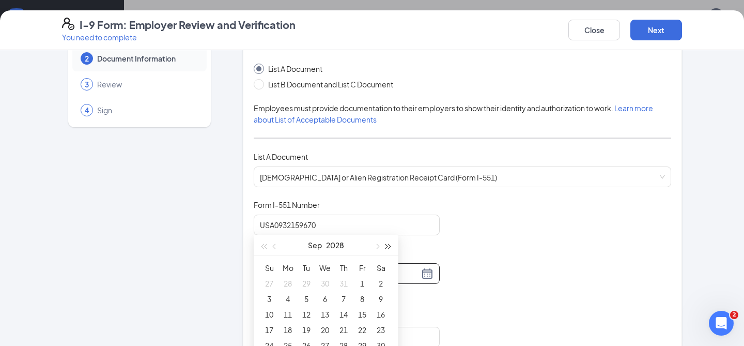
click at [389, 245] on span "button" at bounding box center [388, 246] width 5 height 5
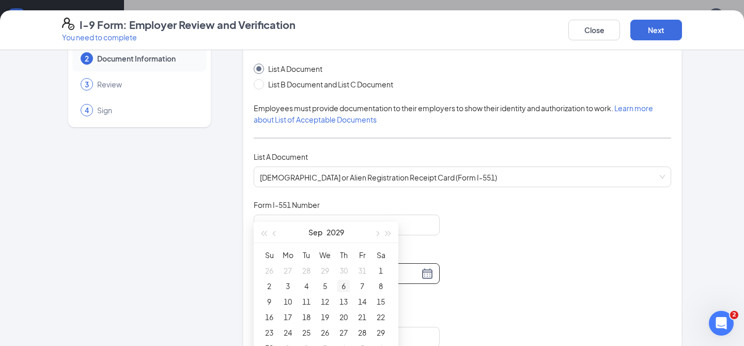
scroll to position [210, 0]
type input "[DATE]"
click at [278, 230] on button "button" at bounding box center [274, 231] width 11 height 21
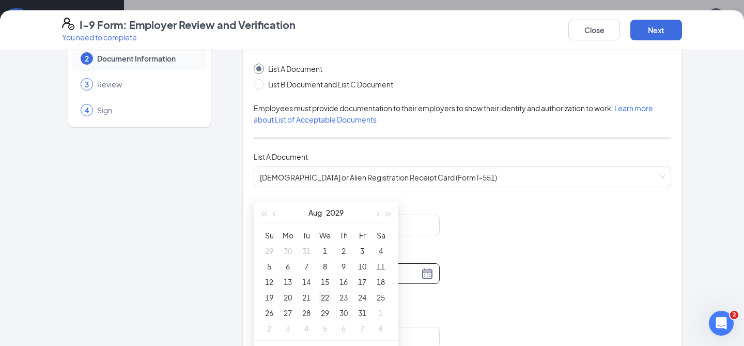
type input "[DATE]"
click at [321, 297] on div "22" at bounding box center [325, 297] width 12 height 12
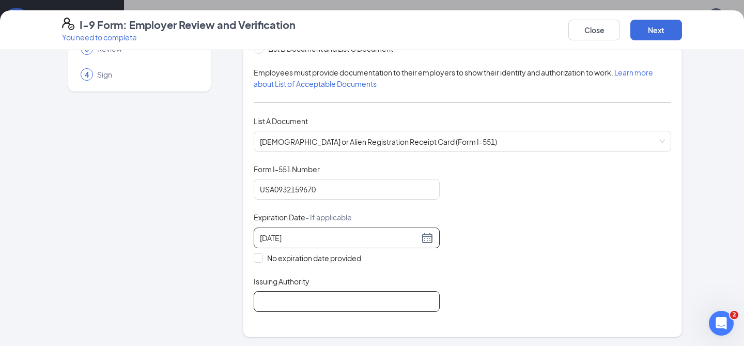
scroll to position [90, 0]
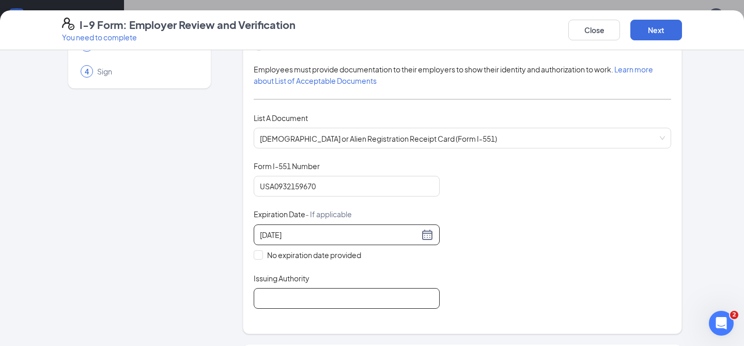
click at [351, 301] on input "Issuing Authority" at bounding box center [347, 298] width 186 height 21
type input "u"
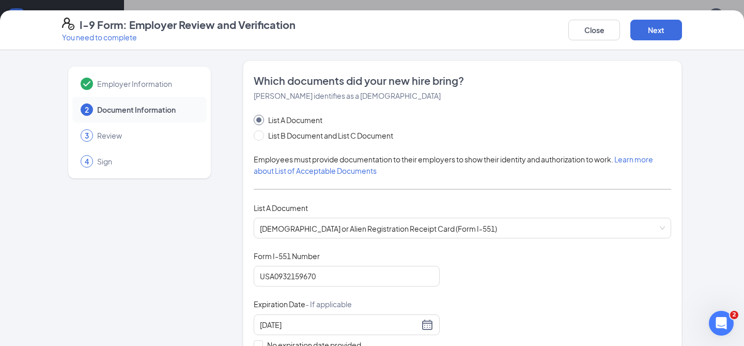
scroll to position [214, 0]
type input "[GEOGRAPHIC_DATA]"
click at [649, 30] on button "Next" at bounding box center [656, 30] width 52 height 21
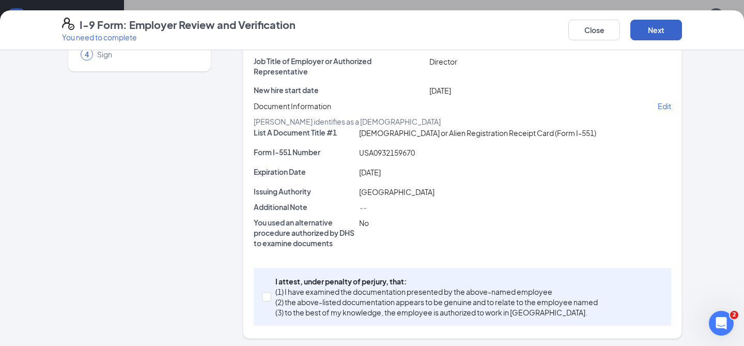
scroll to position [208, 0]
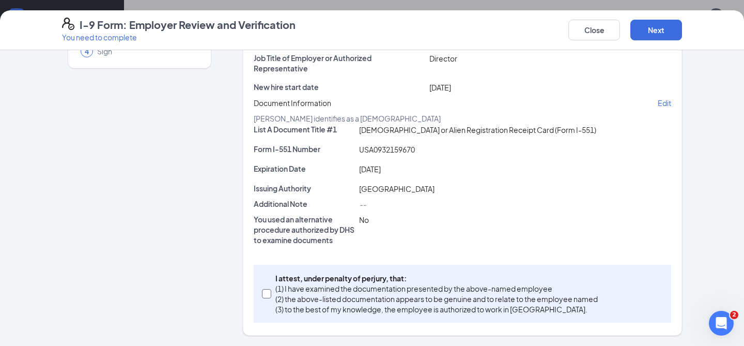
click at [269, 284] on label "I attest, under penalty of [PERSON_NAME], that: (1) I have examined the documen…" at bounding box center [432, 293] width 340 height 41
click at [269, 289] on input "I attest, under penalty of [PERSON_NAME], that: (1) I have examined the documen…" at bounding box center [265, 292] width 7 height 7
checkbox input "true"
click at [664, 23] on button "Next" at bounding box center [656, 30] width 52 height 21
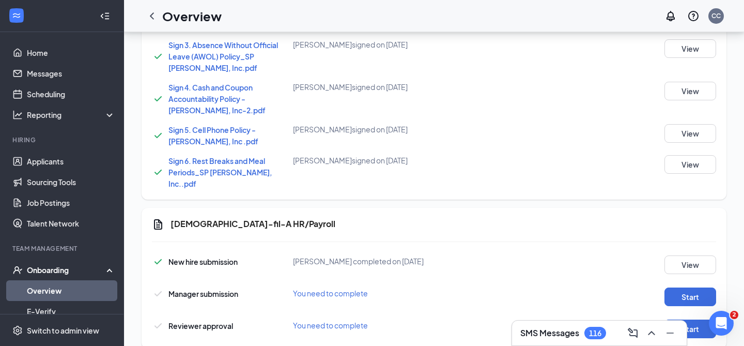
scroll to position [637, 0]
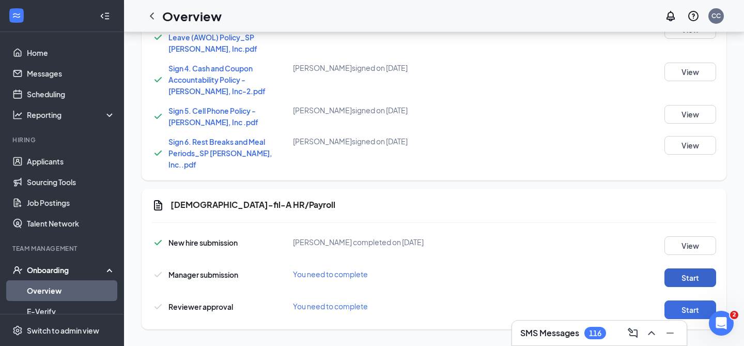
click at [706, 276] on button "Start" at bounding box center [690, 277] width 52 height 19
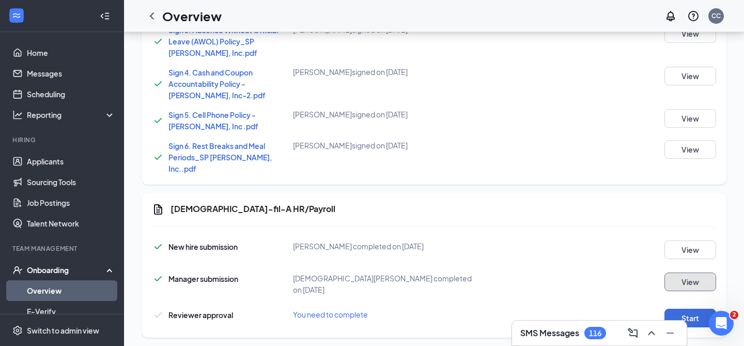
scroll to position [641, 0]
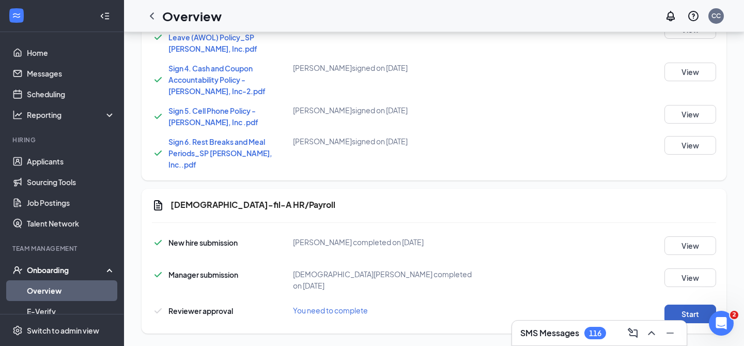
click at [688, 304] on button "Start" at bounding box center [690, 313] width 52 height 19
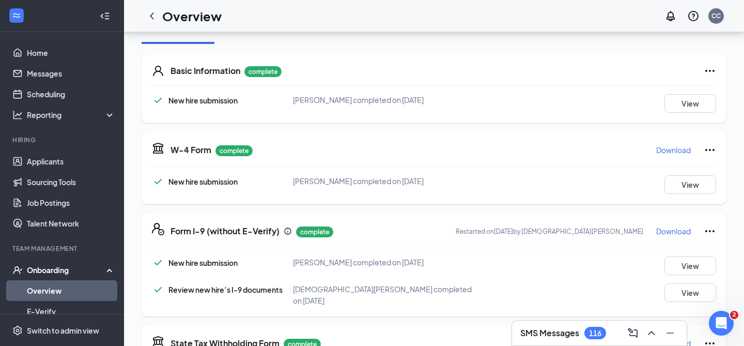
scroll to position [137, 0]
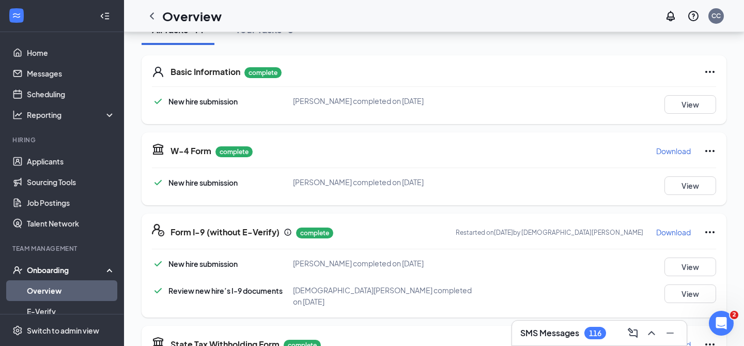
click at [707, 149] on icon "Ellipses" at bounding box center [710, 151] width 12 height 12
click at [692, 135] on div "W-4 Form complete Download New hire submission [PERSON_NAME] completed on [DATE…" at bounding box center [434, 168] width 585 height 73
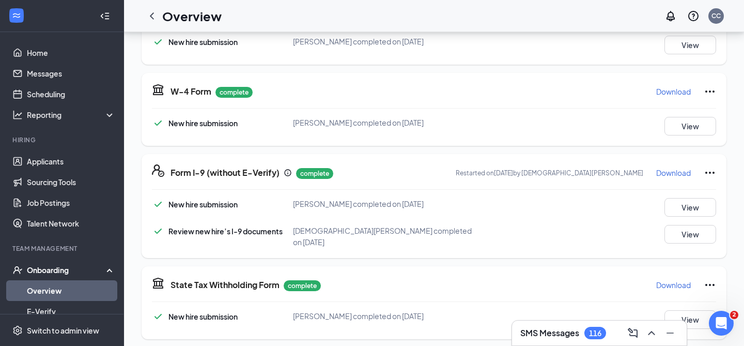
scroll to position [191, 0]
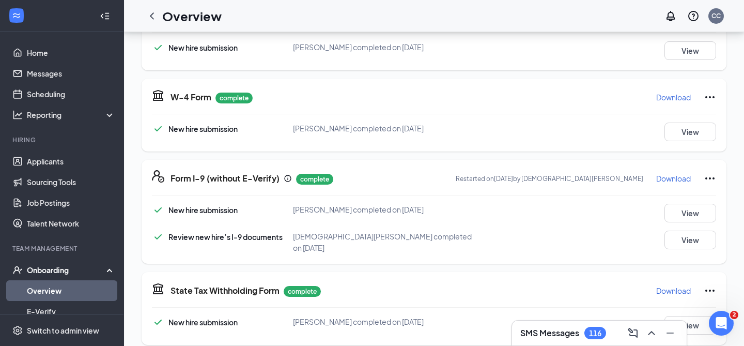
click at [702, 98] on div "Download" at bounding box center [686, 97] width 60 height 17
click at [707, 99] on icon "Ellipses" at bounding box center [710, 97] width 12 height 12
click at [708, 117] on button "Restart" at bounding box center [689, 119] width 41 height 17
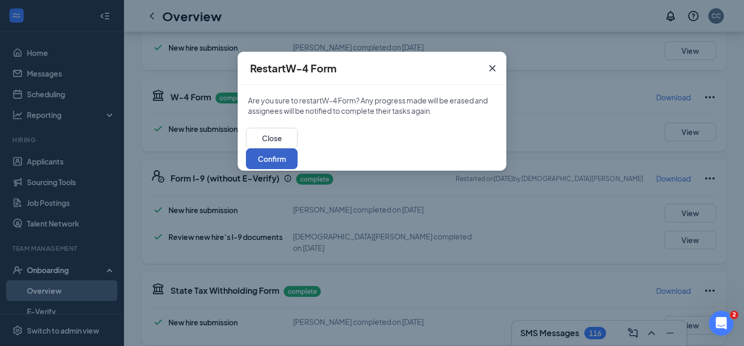
click at [298, 148] on button "Confirm" at bounding box center [272, 158] width 52 height 21
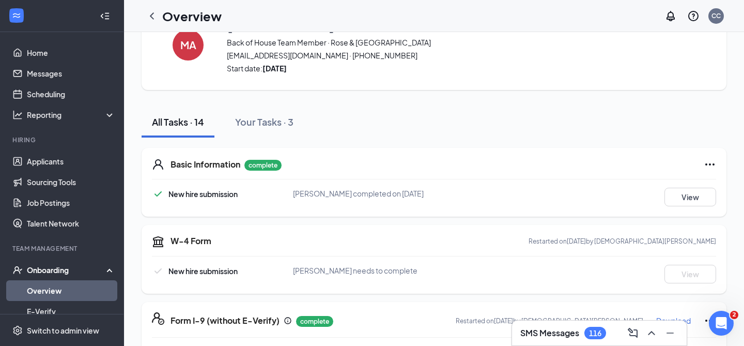
scroll to position [0, 0]
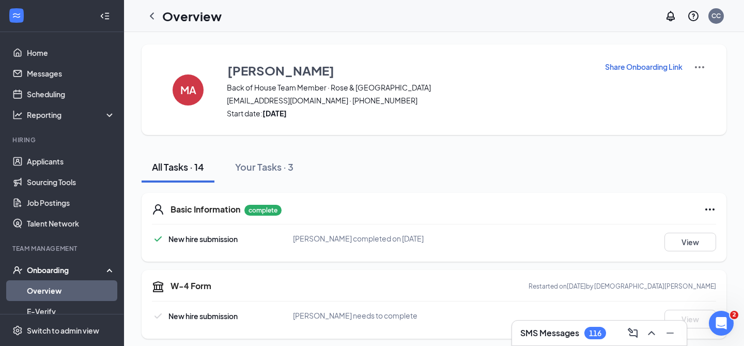
click at [626, 75] on div "Share Onboarding Link" at bounding box center [655, 89] width 101 height 57
click at [626, 64] on p "Share Onboarding Link" at bounding box center [644, 66] width 78 height 10
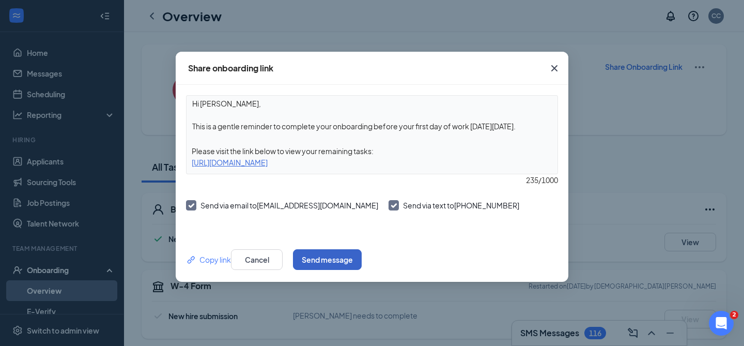
click at [362, 253] on button "Send message" at bounding box center [327, 259] width 69 height 21
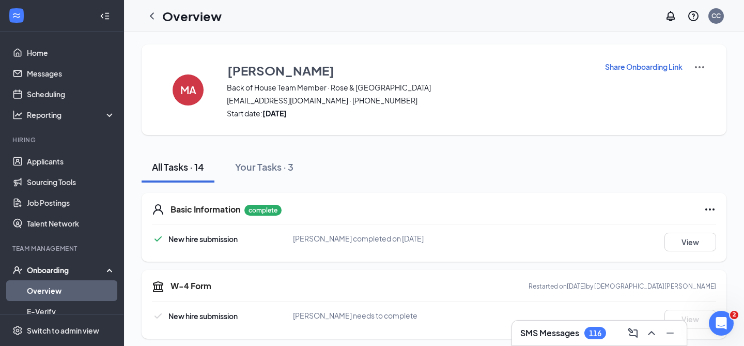
click at [91, 287] on link "Overview" at bounding box center [71, 290] width 88 height 21
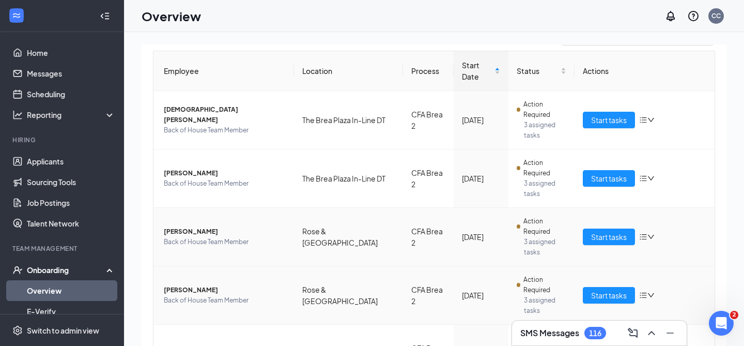
scroll to position [132, 0]
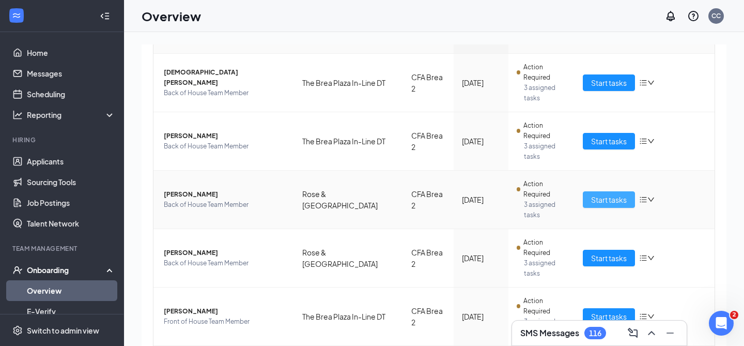
click at [587, 191] on button "Start tasks" at bounding box center [609, 199] width 52 height 17
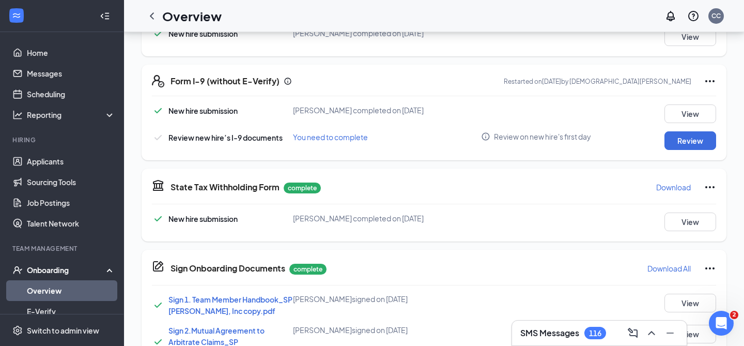
scroll to position [288, 0]
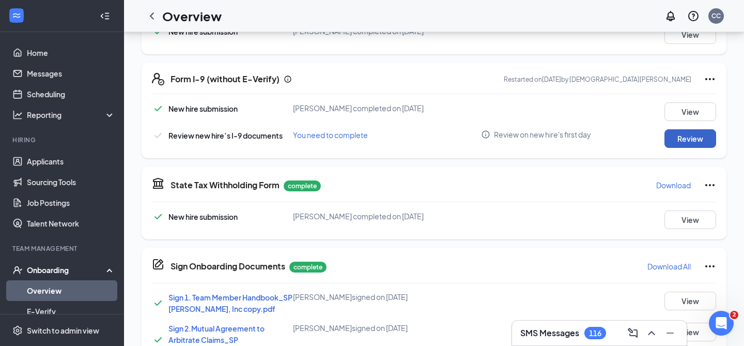
click at [675, 137] on button "Review" at bounding box center [690, 138] width 52 height 19
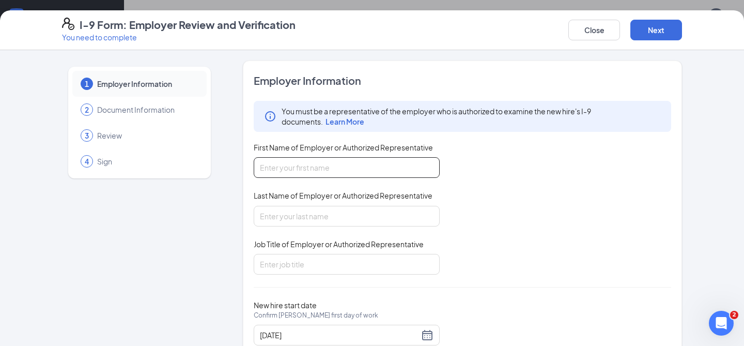
click at [362, 174] on input "First Name of Employer or Authorized Representative" at bounding box center [347, 167] width 186 height 21
type input "[PERSON_NAME]"
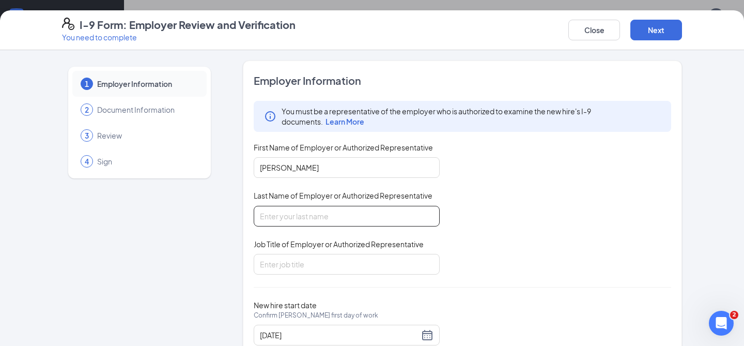
click at [344, 218] on input "Last Name of Employer or Authorized Representative" at bounding box center [347, 216] width 186 height 21
type input "[PERSON_NAME]"
click at [341, 250] on div "Job Title of Employer or Authorized Representative" at bounding box center [347, 246] width 186 height 15
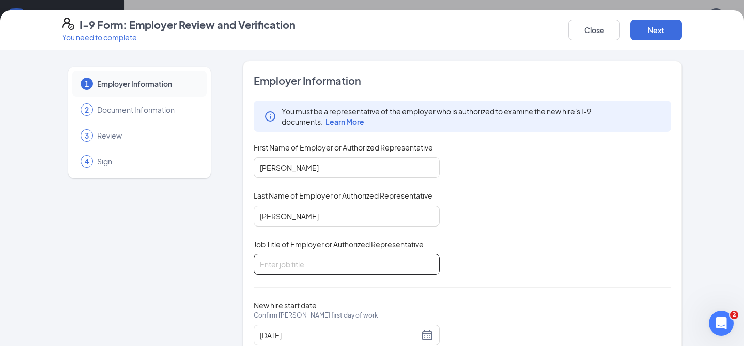
click at [341, 257] on input "Job Title of Employer or Authorized Representative" at bounding box center [347, 264] width 186 height 21
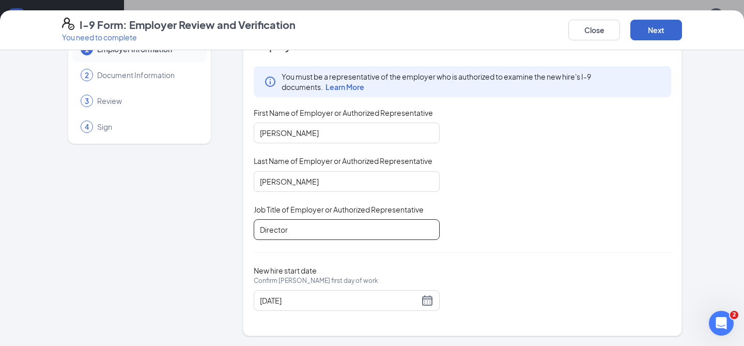
type input "Director"
click at [665, 33] on button "Next" at bounding box center [656, 30] width 52 height 21
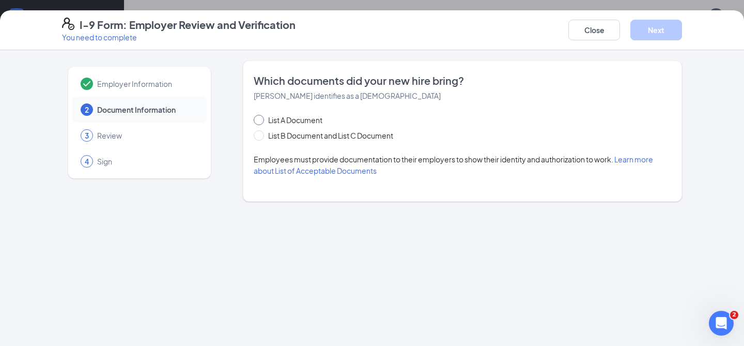
click at [290, 121] on span "List A Document" at bounding box center [295, 119] width 63 height 11
click at [261, 121] on input "List A Document" at bounding box center [257, 118] width 7 height 7
radio input "true"
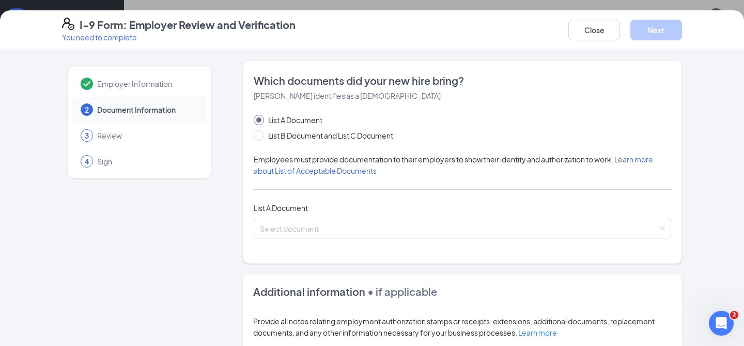
scroll to position [14, 0]
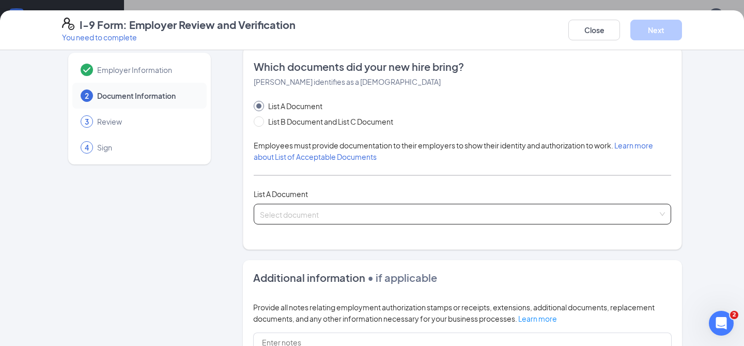
click at [298, 205] on input "search" at bounding box center [459, 212] width 398 height 16
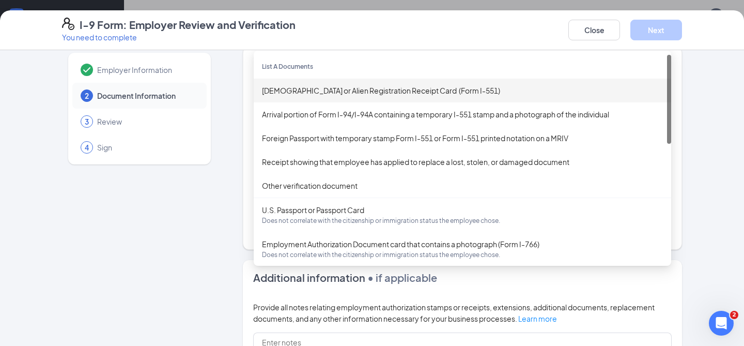
click at [314, 95] on div "[DEMOGRAPHIC_DATA] or Alien Registration Receipt Card (Form I-551)" at bounding box center [462, 90] width 401 height 11
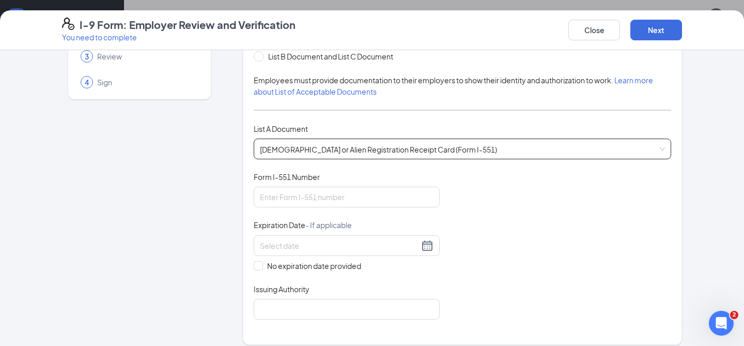
scroll to position [95, 0]
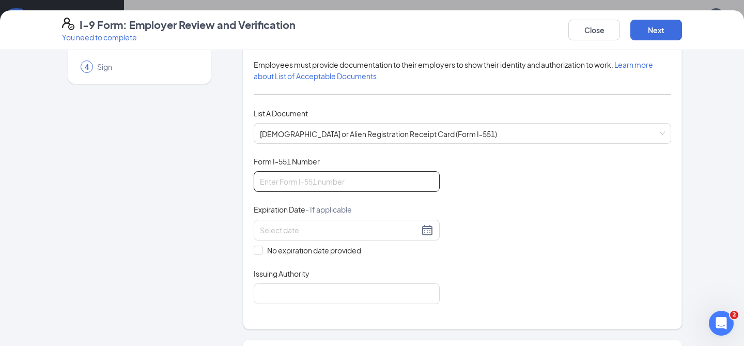
click at [296, 183] on input "Form I-551 Number" at bounding box center [347, 181] width 186 height 21
type input "USA0925348175"
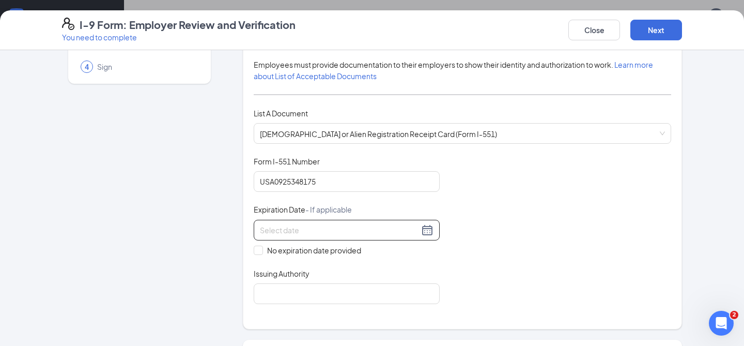
click at [299, 225] on input at bounding box center [339, 229] width 159 height 11
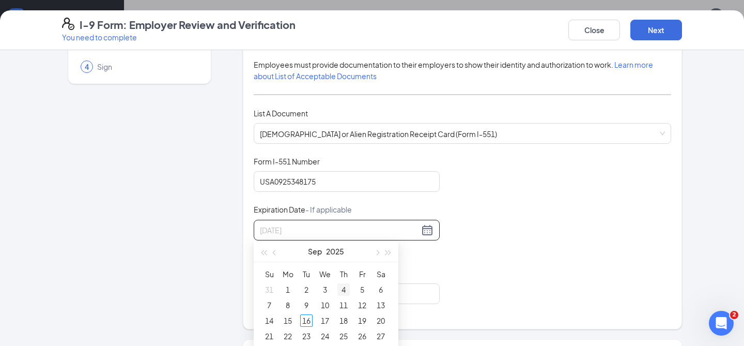
scroll to position [312, 0]
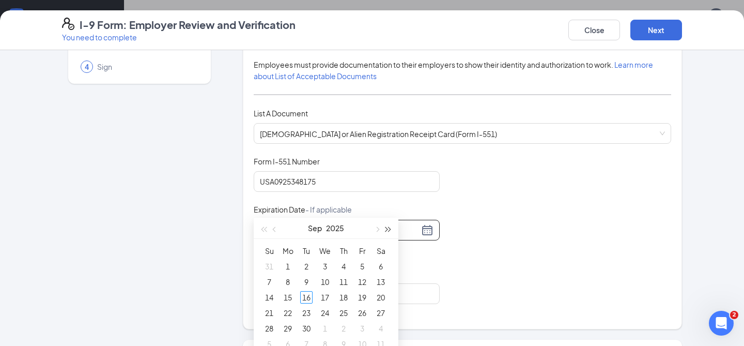
type input "[DATE]"
click at [389, 229] on span "button" at bounding box center [388, 229] width 5 height 5
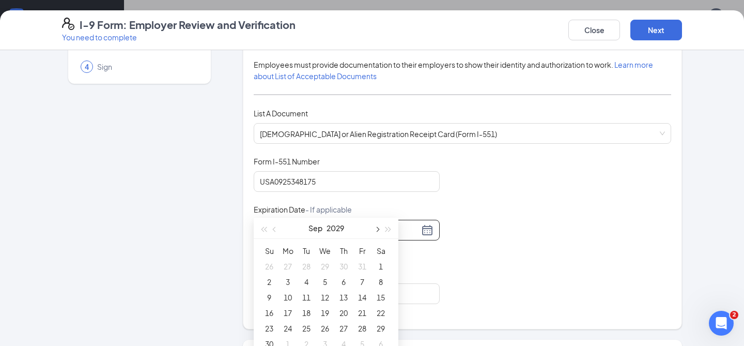
type input "[DATE]"
click at [344, 276] on div "13" at bounding box center [343, 277] width 12 height 12
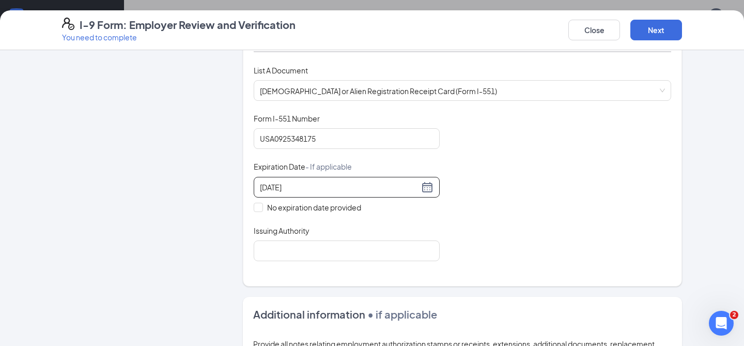
scroll to position [144, 0]
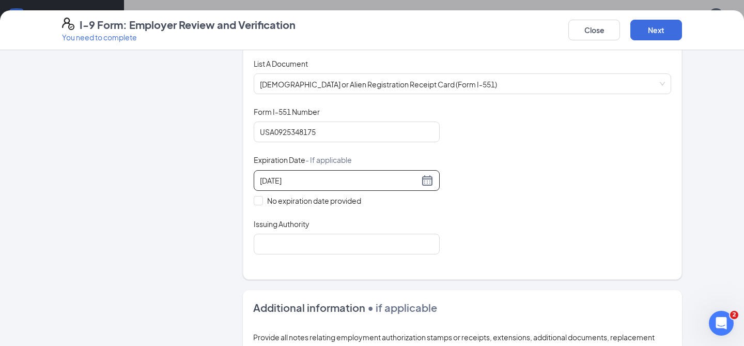
click at [388, 255] on div "Which documents did your new hire bring? [PERSON_NAME] identifies as a [DEMOGRA…" at bounding box center [462, 97] width 417 height 337
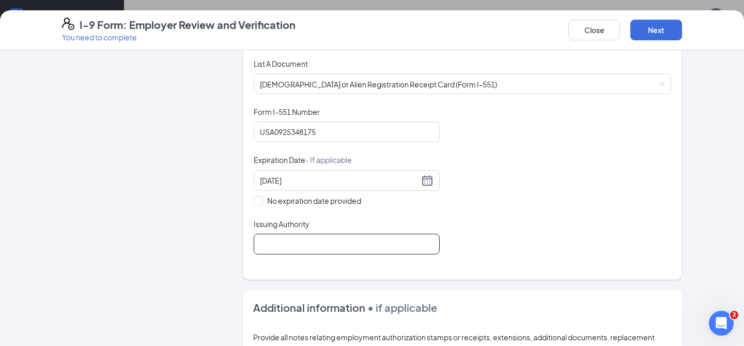
click at [382, 249] on input "Issuing Authority" at bounding box center [347, 244] width 186 height 21
type input "[GEOGRAPHIC_DATA]"
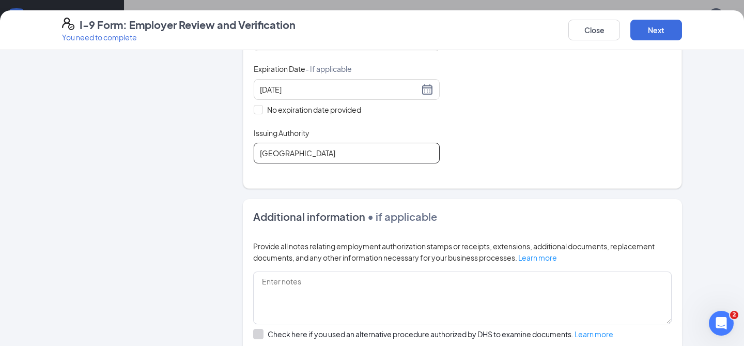
scroll to position [362, 0]
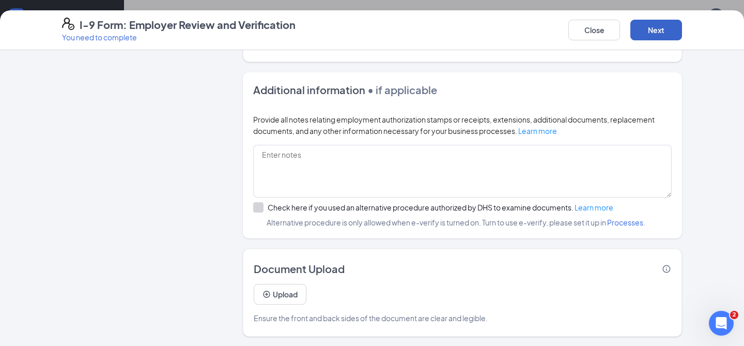
click at [648, 36] on button "Next" at bounding box center [656, 30] width 52 height 21
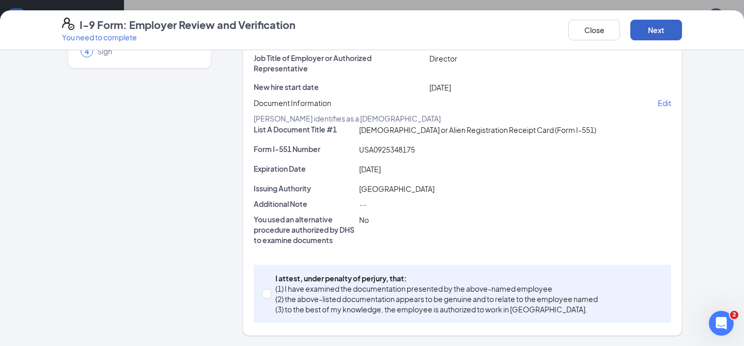
scroll to position [208, 0]
click at [263, 271] on div "I attest, under penalty of [PERSON_NAME], that: (1) I have examined the documen…" at bounding box center [462, 294] width 417 height 58
click at [264, 289] on input "I attest, under penalty of [PERSON_NAME], that: (1) I have examined the documen…" at bounding box center [265, 292] width 7 height 7
checkbox input "true"
click at [667, 22] on button "Next" at bounding box center [656, 30] width 52 height 21
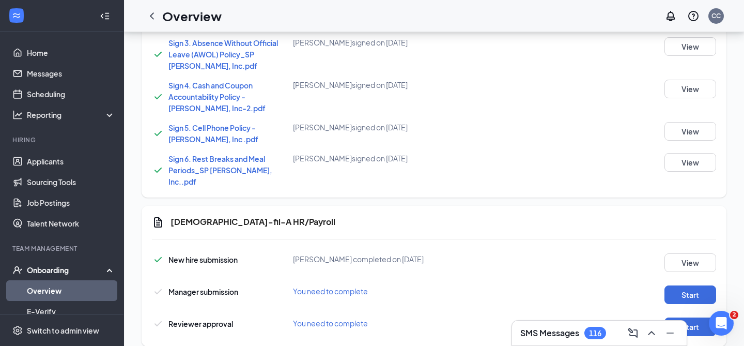
scroll to position [637, 0]
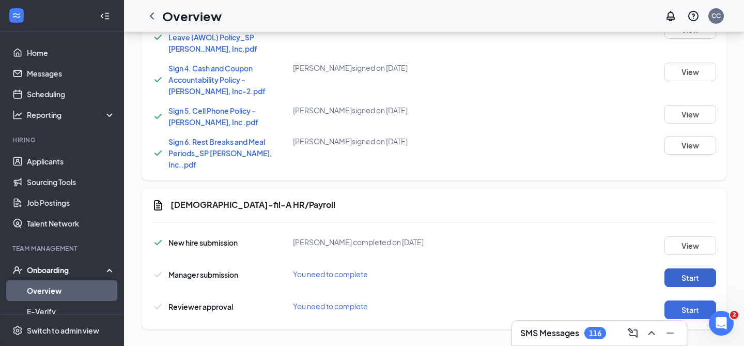
click at [705, 272] on button "Start" at bounding box center [690, 277] width 52 height 19
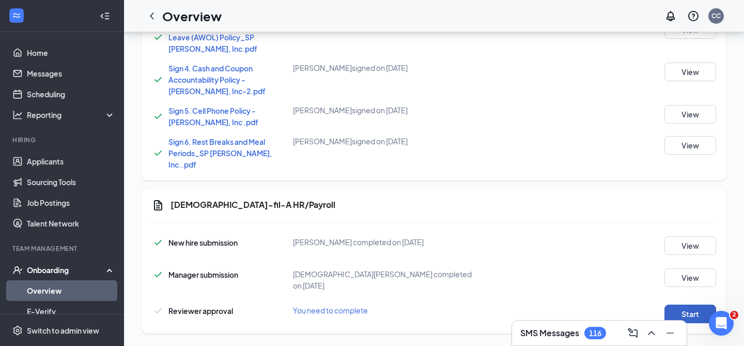
click at [689, 304] on button "Start" at bounding box center [690, 313] width 52 height 19
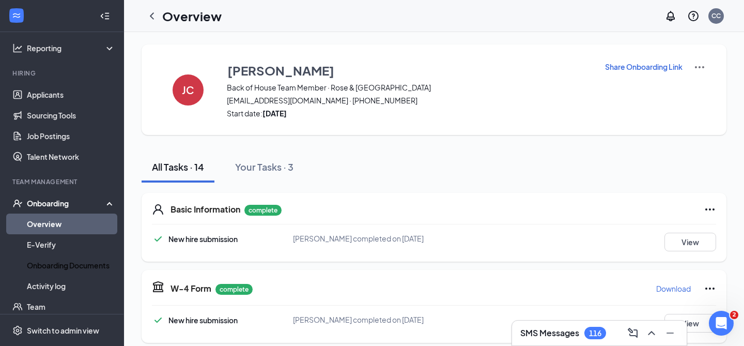
scroll to position [78, 0]
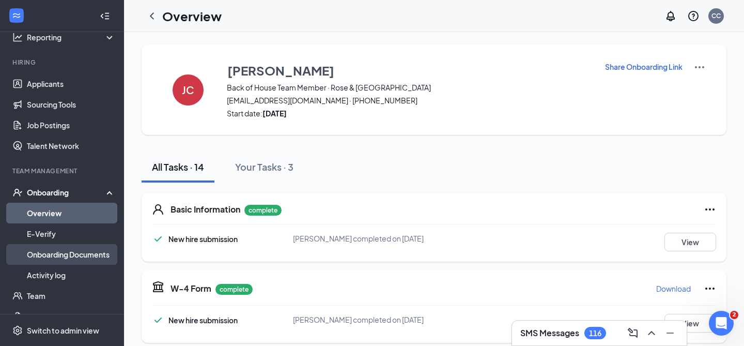
click at [91, 260] on link "Onboarding Documents" at bounding box center [71, 254] width 88 height 21
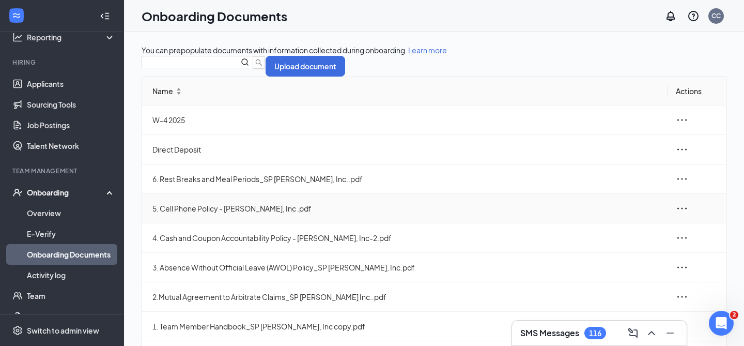
scroll to position [5, 0]
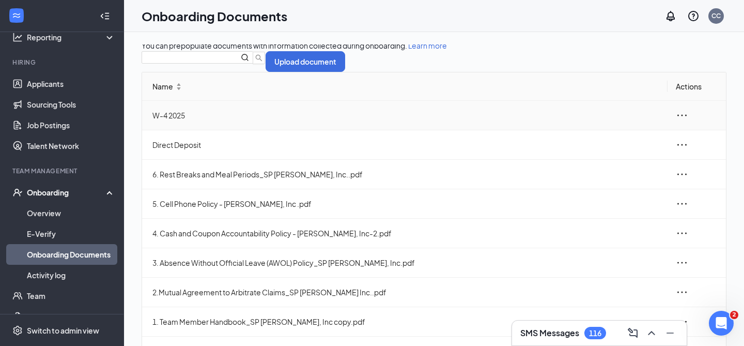
click at [245, 130] on td "W-4 2025" at bounding box center [404, 115] width 525 height 29
click at [676, 121] on icon "ellipsis" at bounding box center [682, 115] width 12 height 12
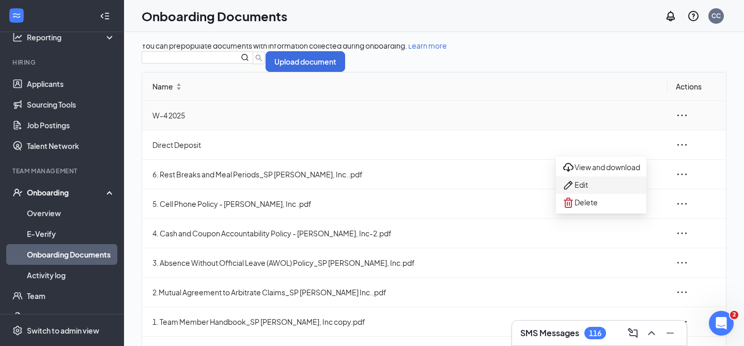
click at [621, 191] on div "Edit" at bounding box center [601, 185] width 78 height 12
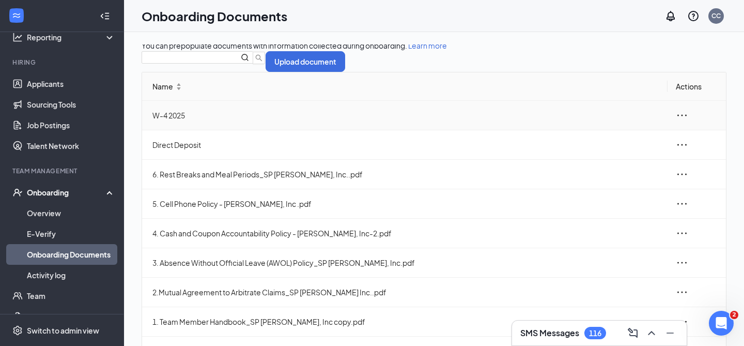
scroll to position [7, 0]
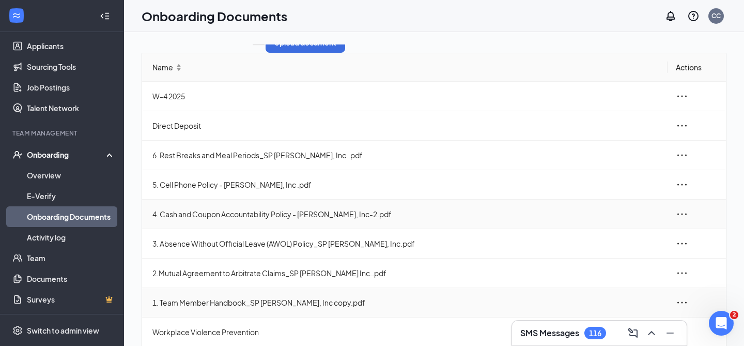
scroll to position [7, 0]
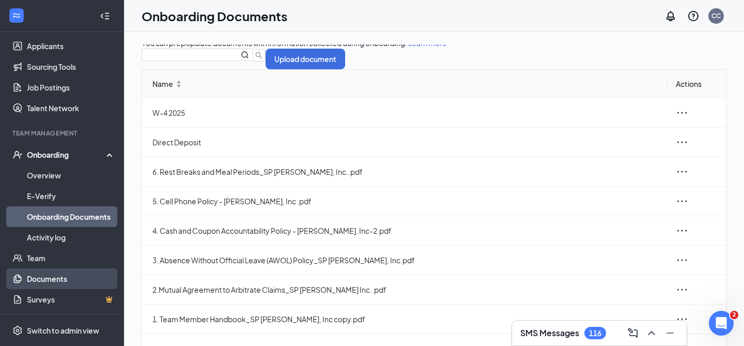
click at [80, 280] on link "Documents" at bounding box center [71, 278] width 88 height 21
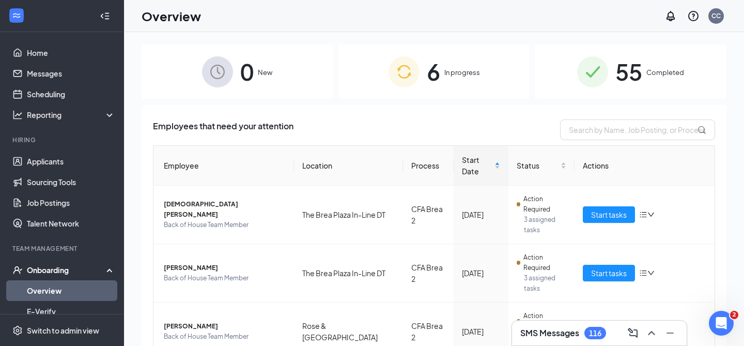
click at [63, 288] on link "Overview" at bounding box center [71, 290] width 88 height 21
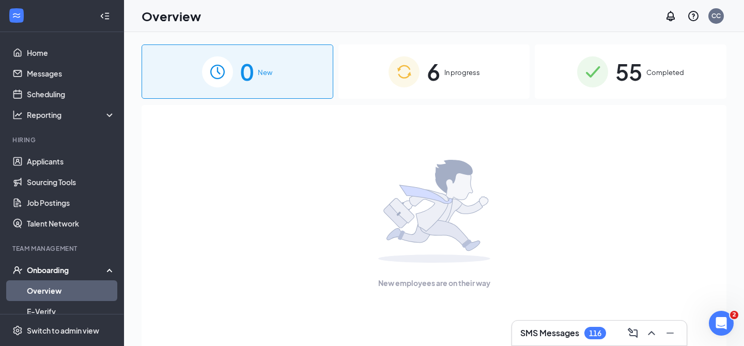
scroll to position [78, 0]
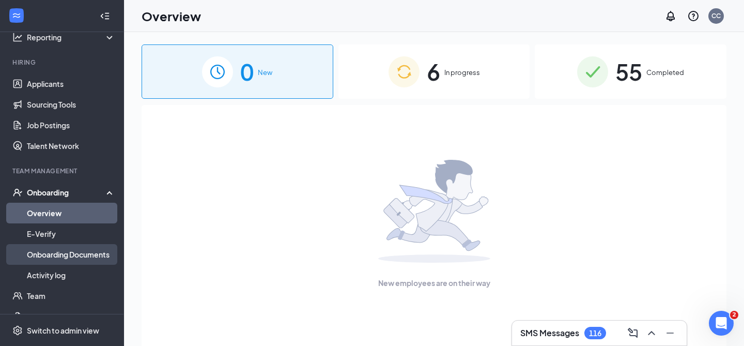
click at [76, 250] on link "Onboarding Documents" at bounding box center [71, 254] width 88 height 21
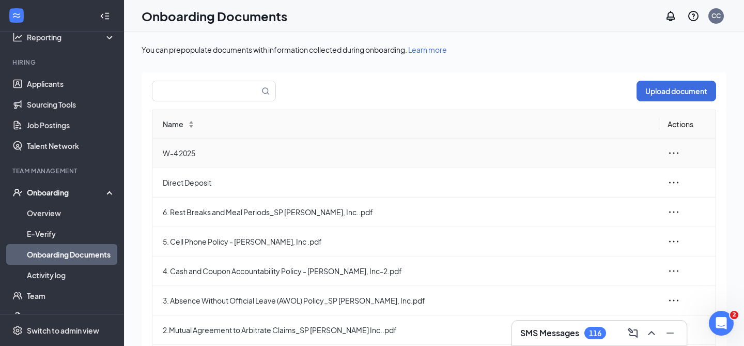
click at [226, 160] on td "W-4 2025" at bounding box center [405, 152] width 507 height 29
click at [193, 151] on span "W-4 2025" at bounding box center [407, 152] width 488 height 11
click at [680, 158] on div at bounding box center [688, 153] width 40 height 12
click at [676, 154] on icon "ellipsis" at bounding box center [674, 153] width 12 height 12
click at [622, 204] on div "Edit" at bounding box center [618, 199] width 112 height 12
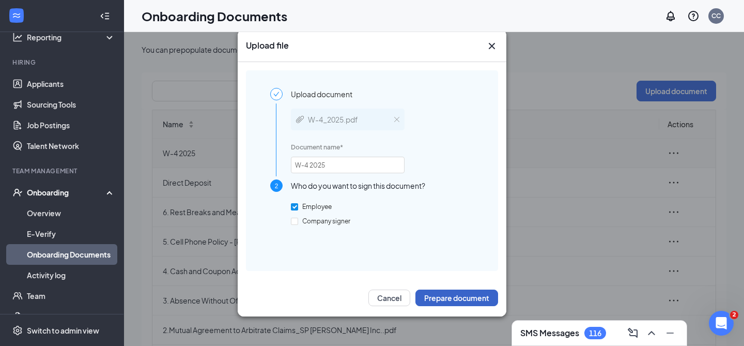
click at [458, 295] on button "Prepare document" at bounding box center [456, 297] width 83 height 17
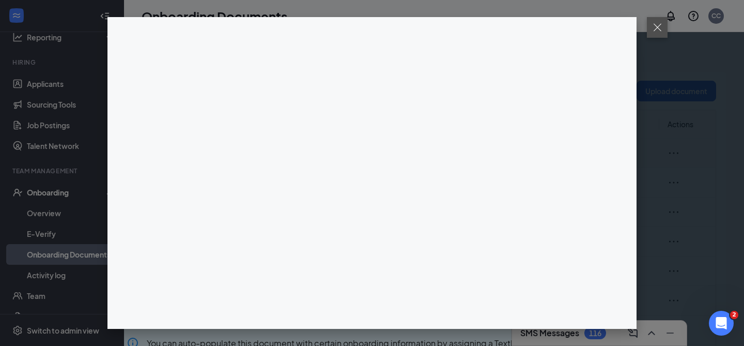
click at [649, 34] on button at bounding box center [657, 27] width 21 height 21
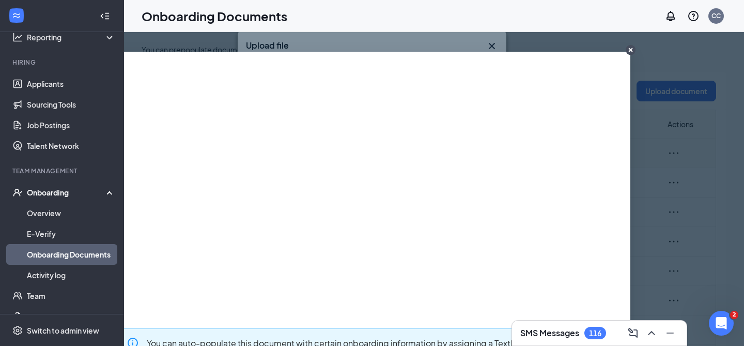
click at [633, 53] on circle "CloseIconInverted" at bounding box center [631, 50] width 10 height 10
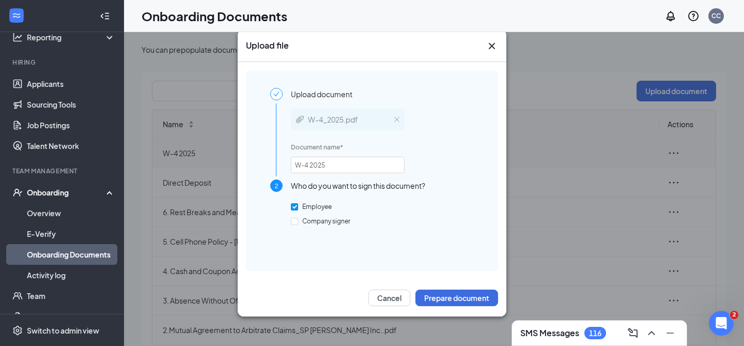
click at [490, 47] on icon "Cross" at bounding box center [492, 46] width 12 height 12
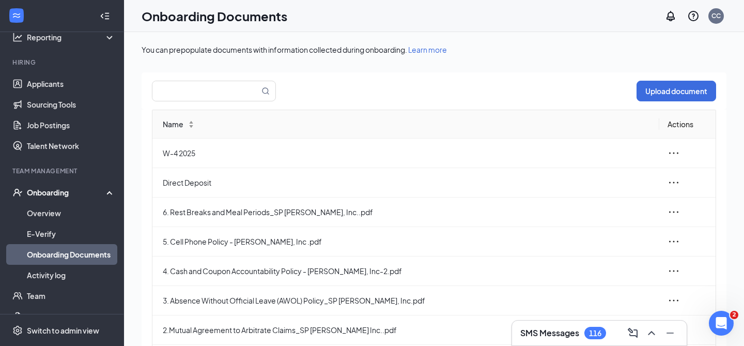
scroll to position [115, 0]
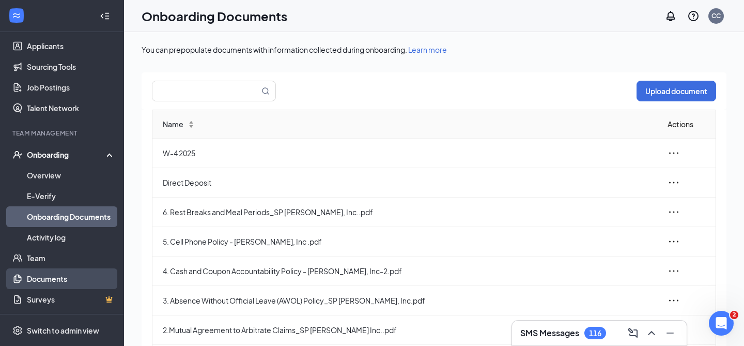
click at [53, 272] on link "Documents" at bounding box center [71, 278] width 88 height 21
